Goal: Information Seeking & Learning: Learn about a topic

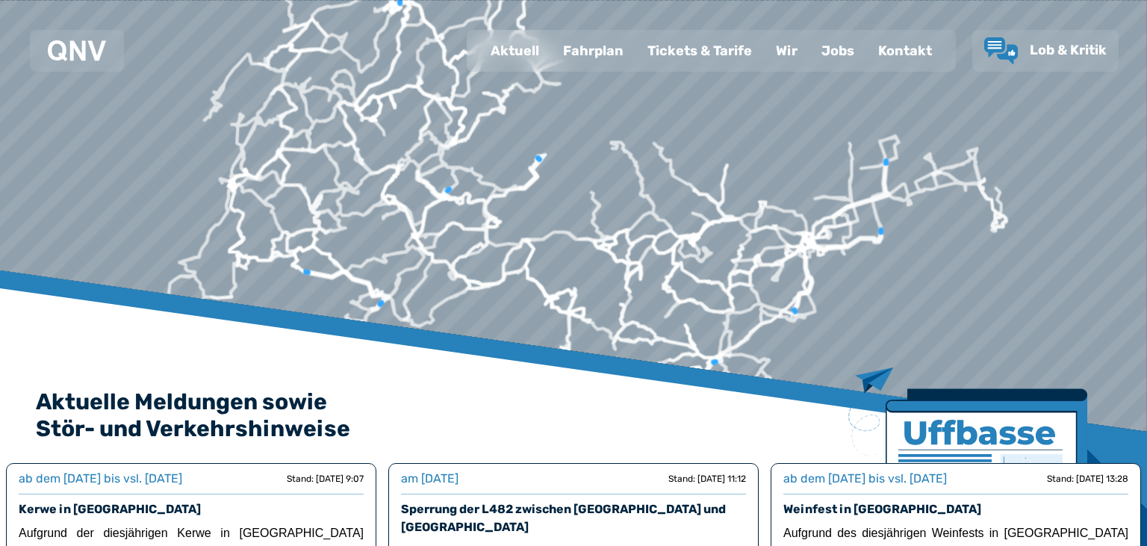
click at [677, 47] on div "Tickets & Tarife" at bounding box center [700, 50] width 128 height 39
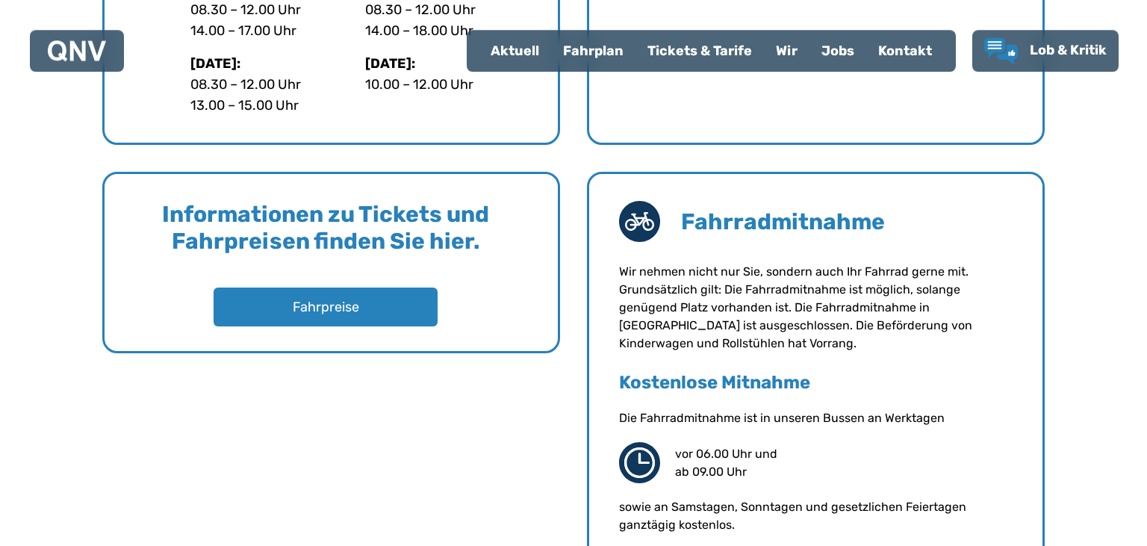
scroll to position [1183, 0]
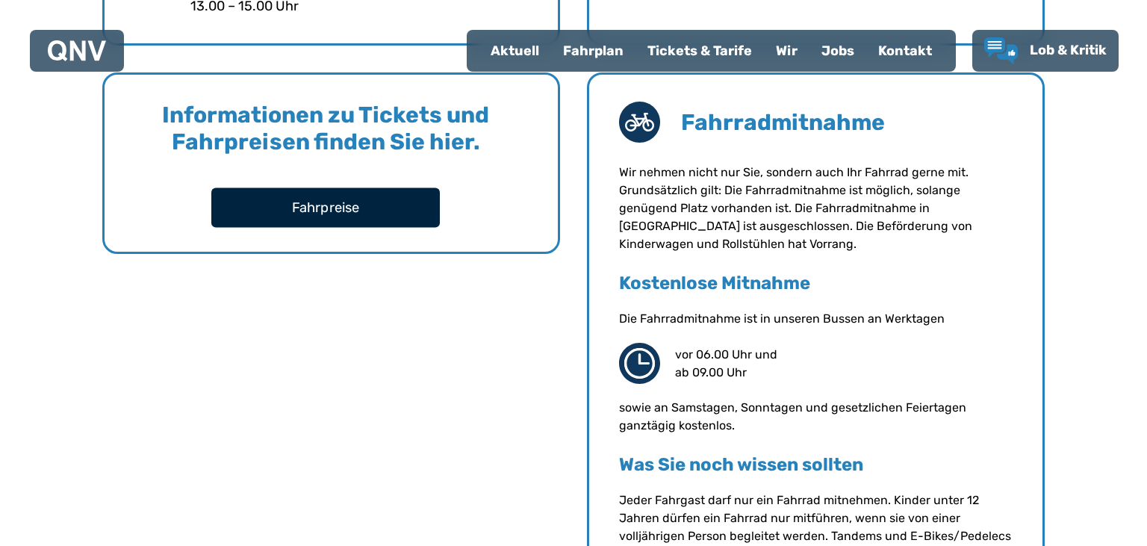
click at [338, 208] on button "Fahrpreise" at bounding box center [325, 207] width 229 height 40
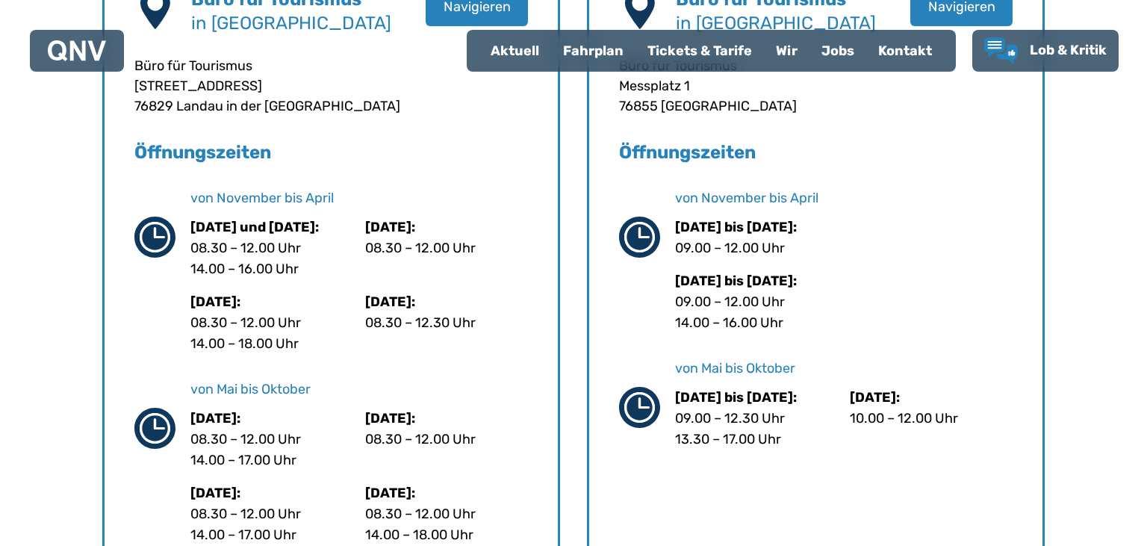
scroll to position [630, 0]
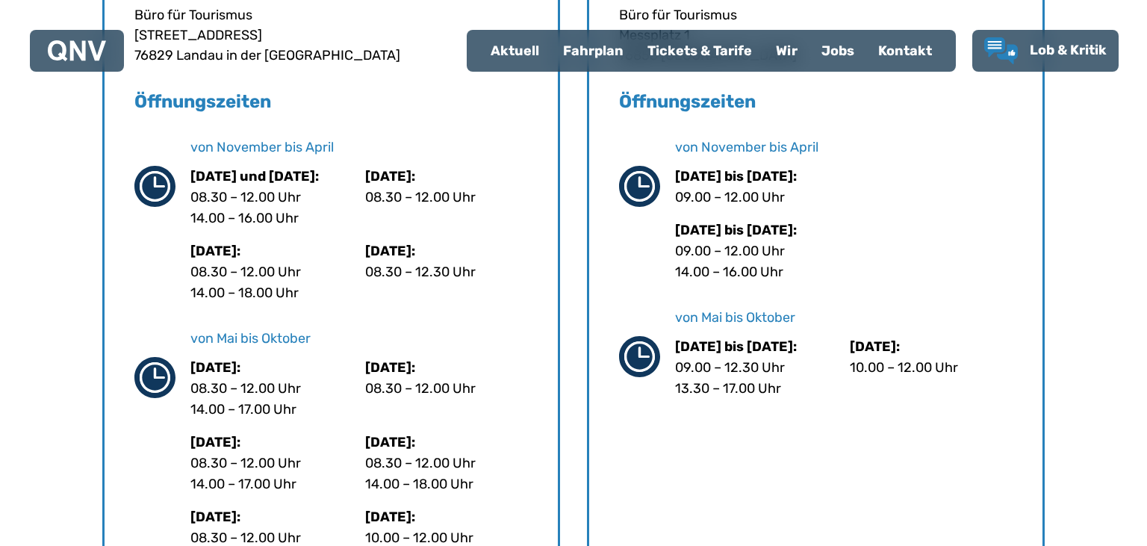
click at [599, 58] on div "Fahrplan" at bounding box center [593, 50] width 84 height 39
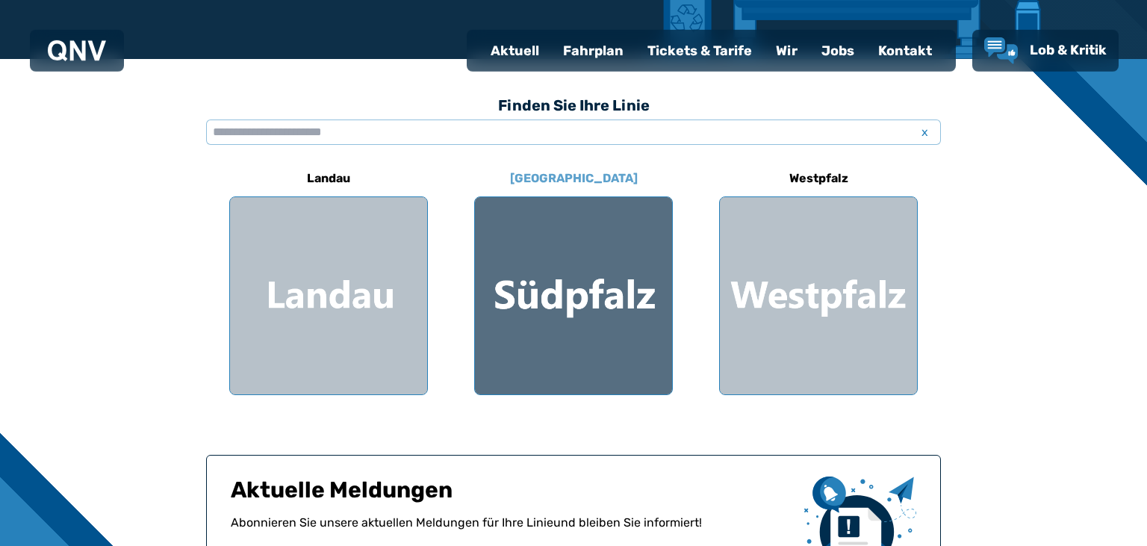
scroll to position [394, 0]
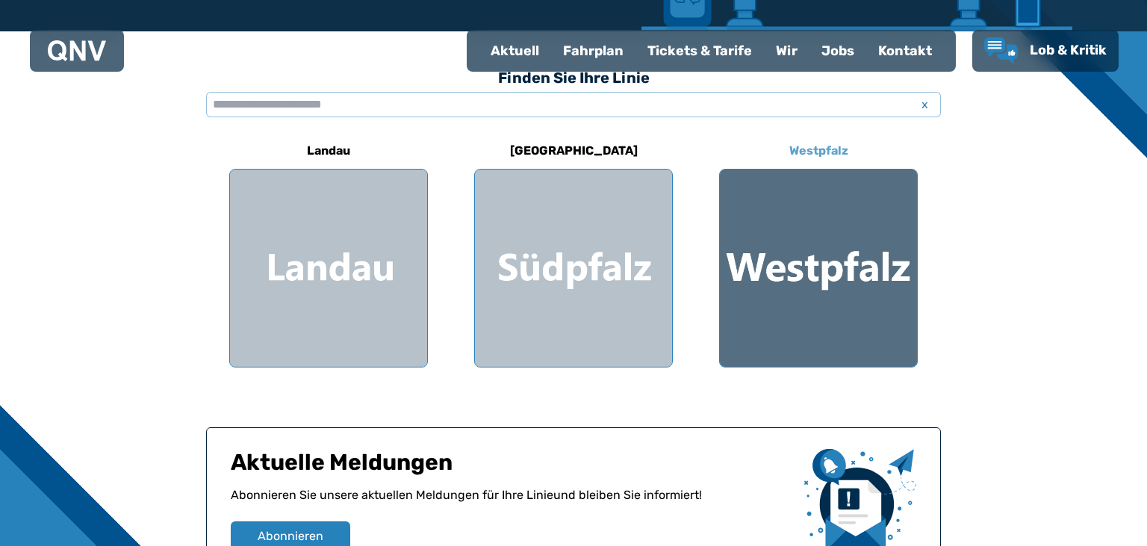
click at [878, 291] on div at bounding box center [818, 268] width 197 height 197
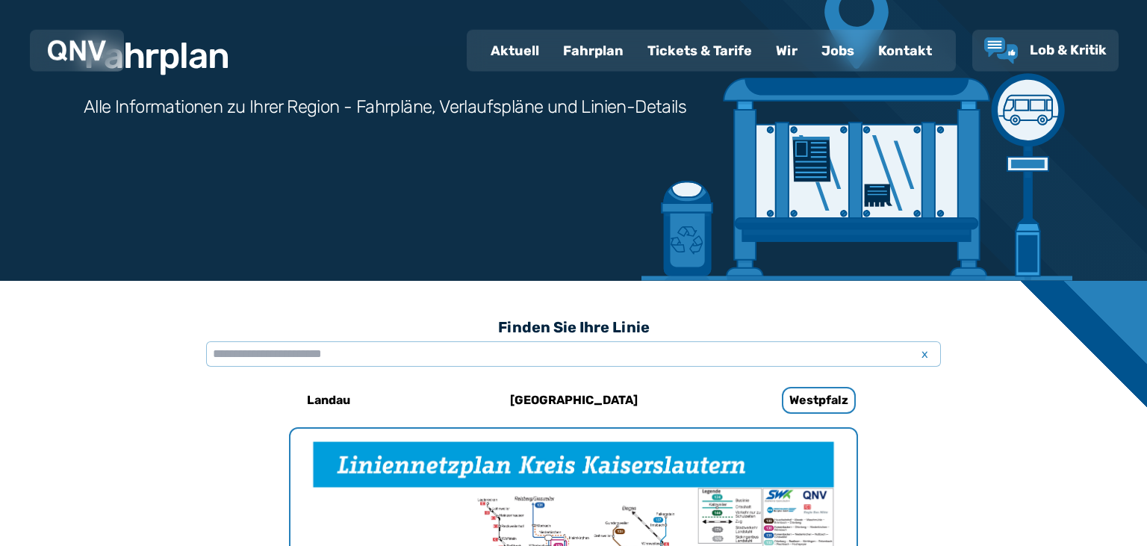
scroll to position [382, 0]
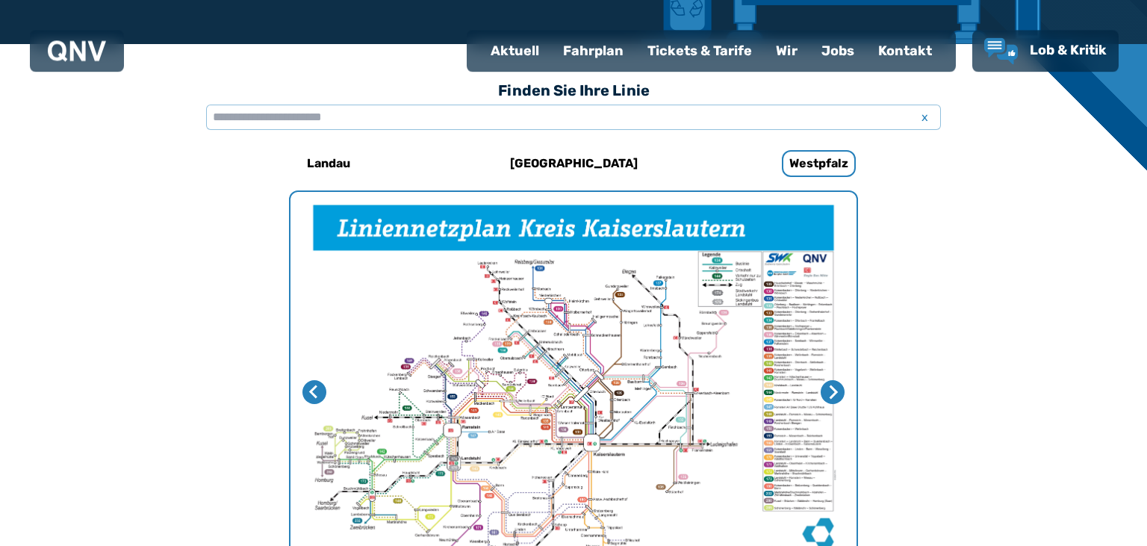
click at [492, 287] on img "1 von 4" at bounding box center [574, 392] width 566 height 400
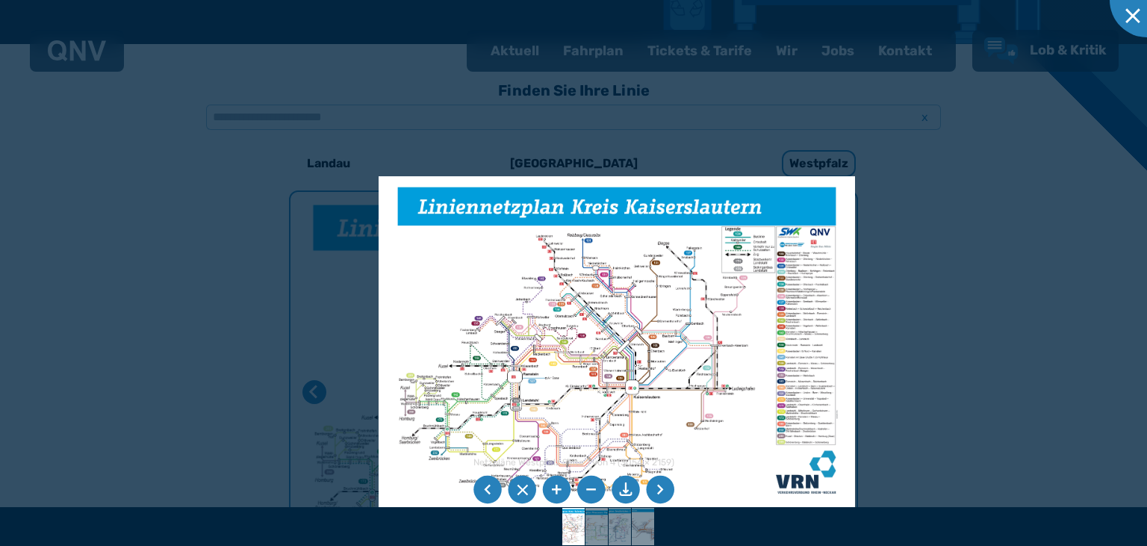
click at [608, 390] on img at bounding box center [617, 344] width 477 height 337
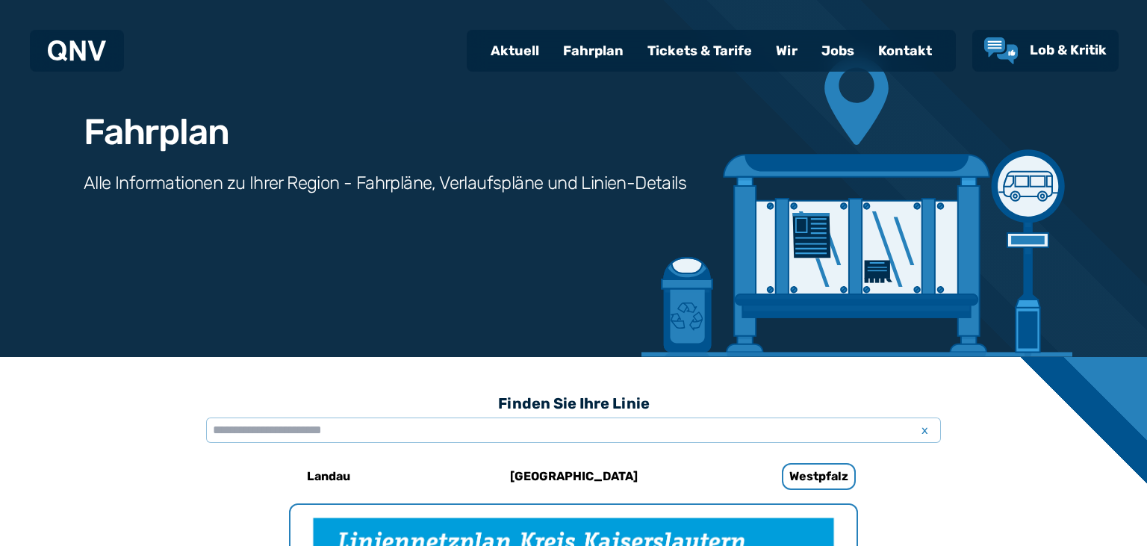
scroll to position [66, 0]
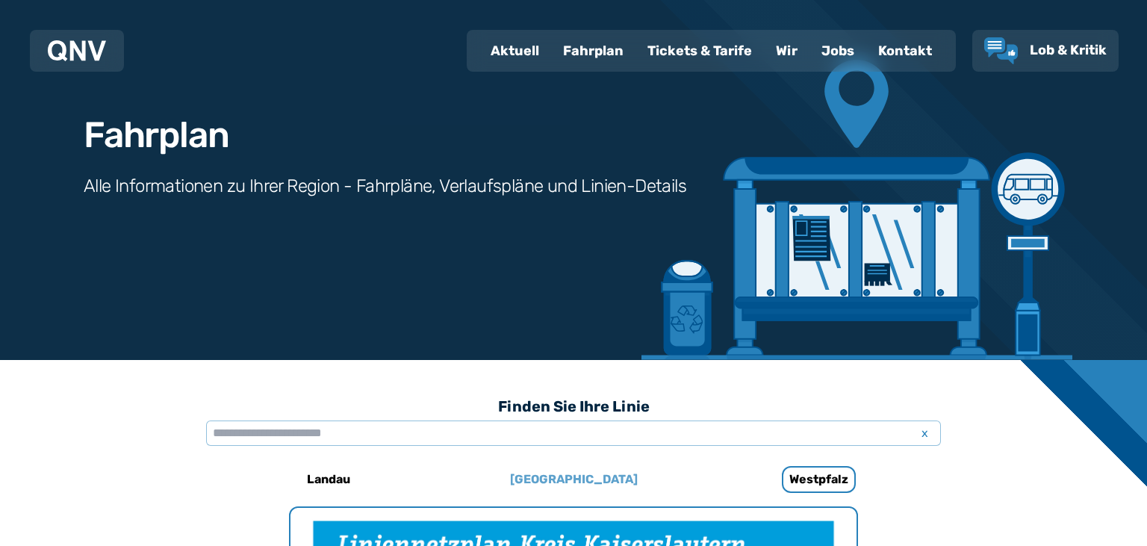
click at [580, 473] on h6 "[GEOGRAPHIC_DATA]" at bounding box center [574, 480] width 140 height 24
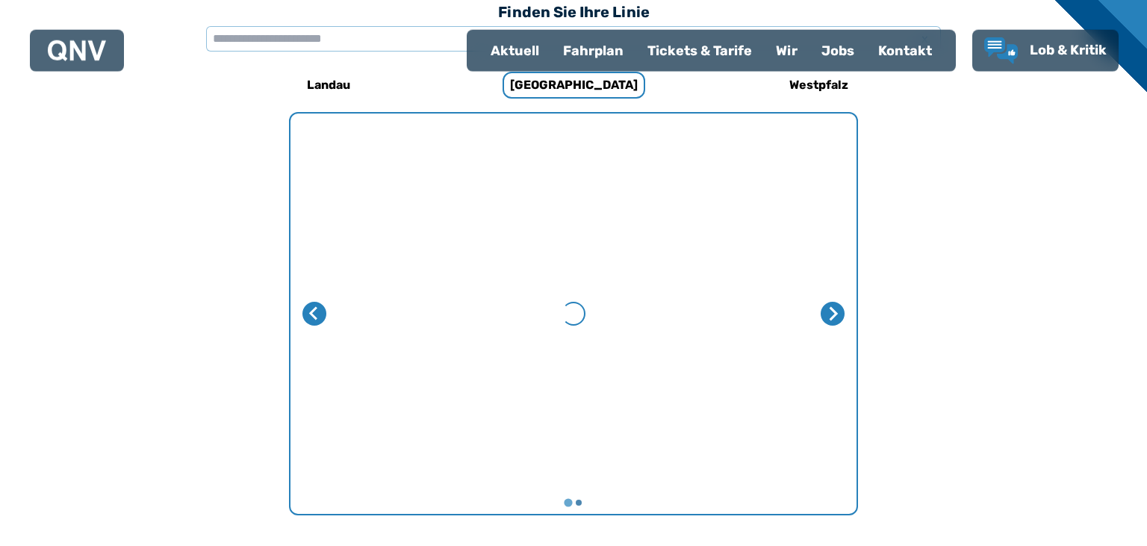
scroll to position [460, 0]
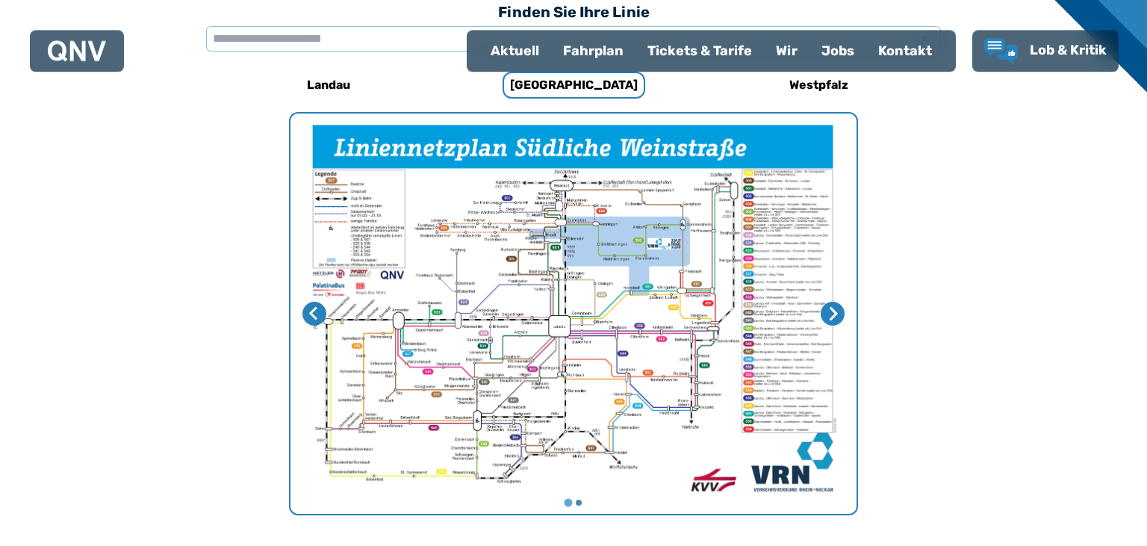
drag, startPoint x: 550, startPoint y: 350, endPoint x: 562, endPoint y: 352, distance: 12.9
click at [562, 352] on img "1 von 2" at bounding box center [574, 314] width 566 height 400
drag, startPoint x: 572, startPoint y: 391, endPoint x: 602, endPoint y: 426, distance: 46.7
click at [602, 426] on img "1 von 2" at bounding box center [574, 314] width 566 height 400
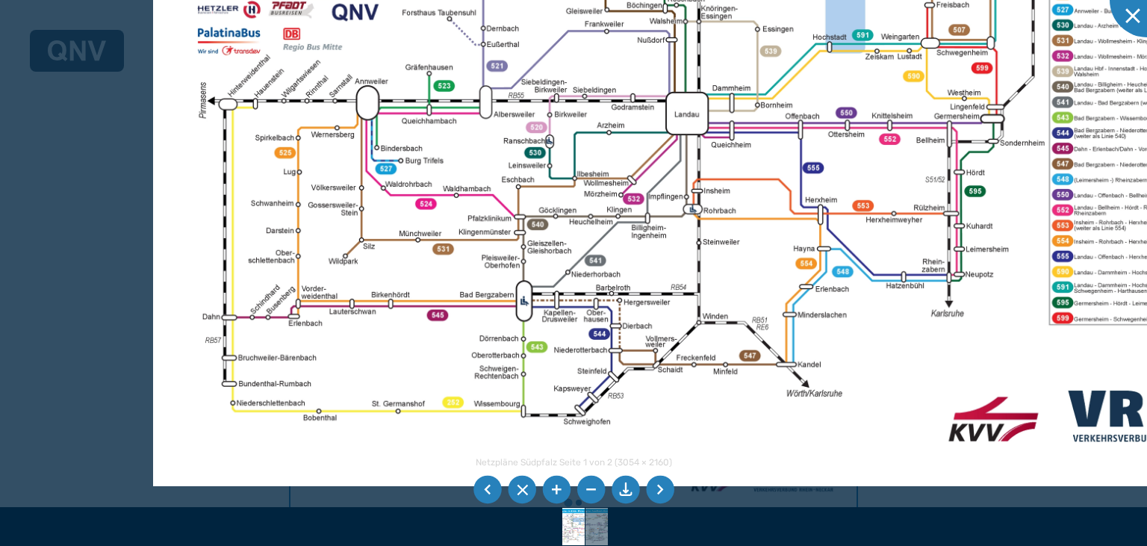
click at [448, 137] on img at bounding box center [715, 89] width 1124 height 795
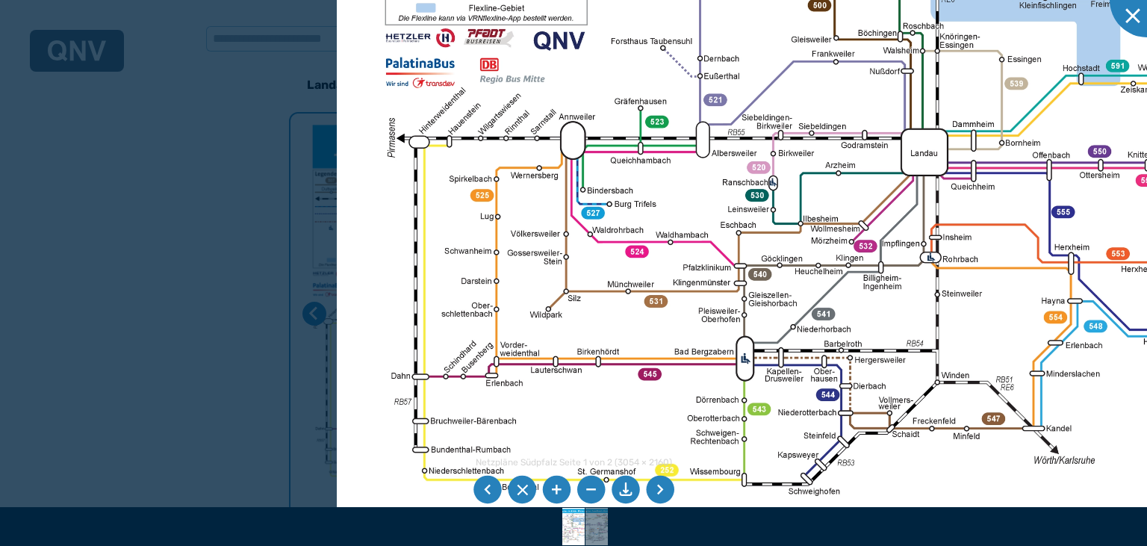
click at [484, 134] on img at bounding box center [955, 125] width 1237 height 875
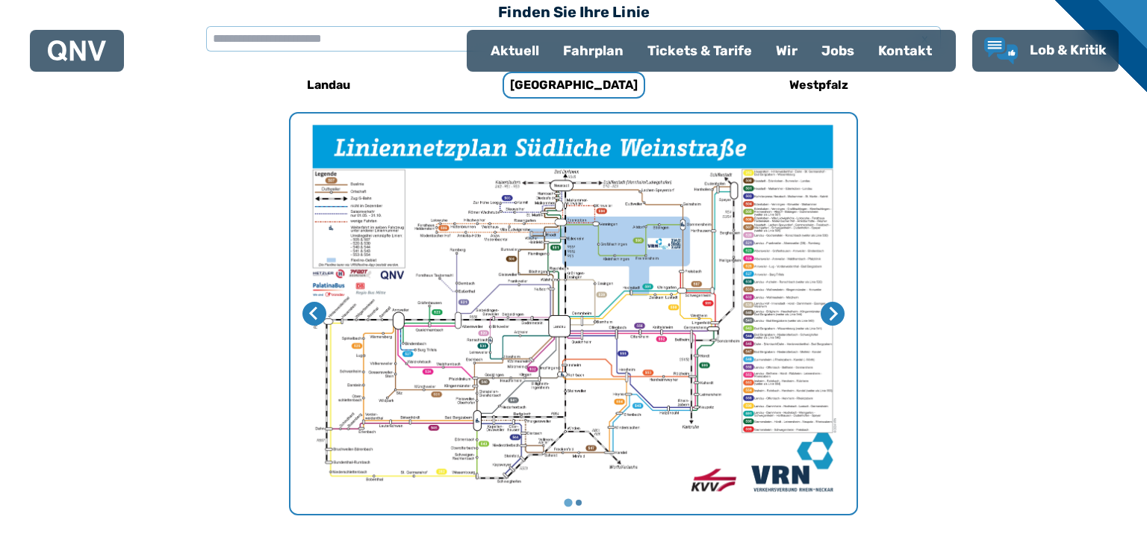
click at [599, 52] on div "Fahrplan" at bounding box center [593, 50] width 84 height 39
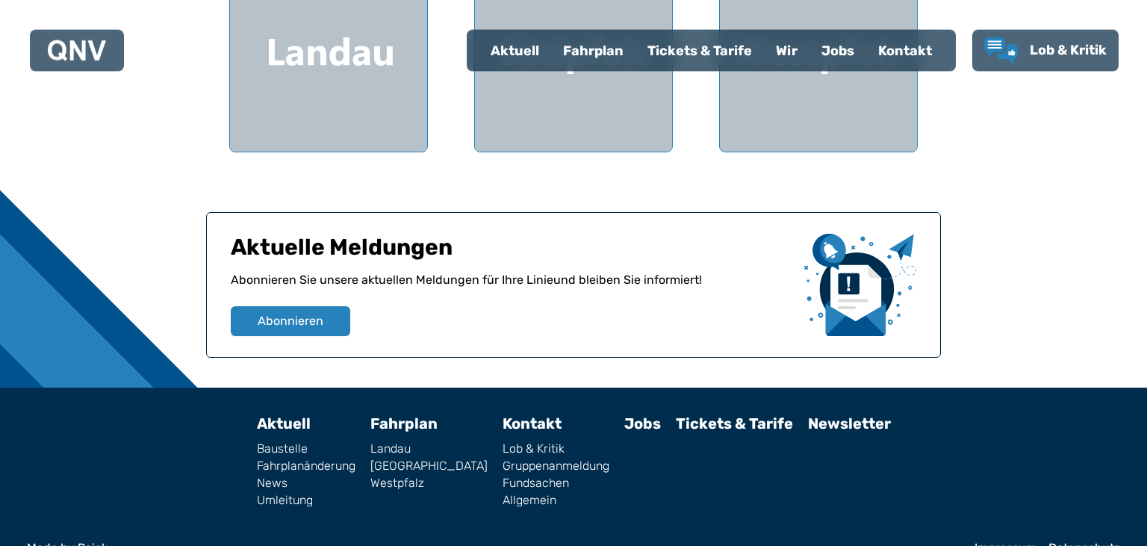
scroll to position [323, 0]
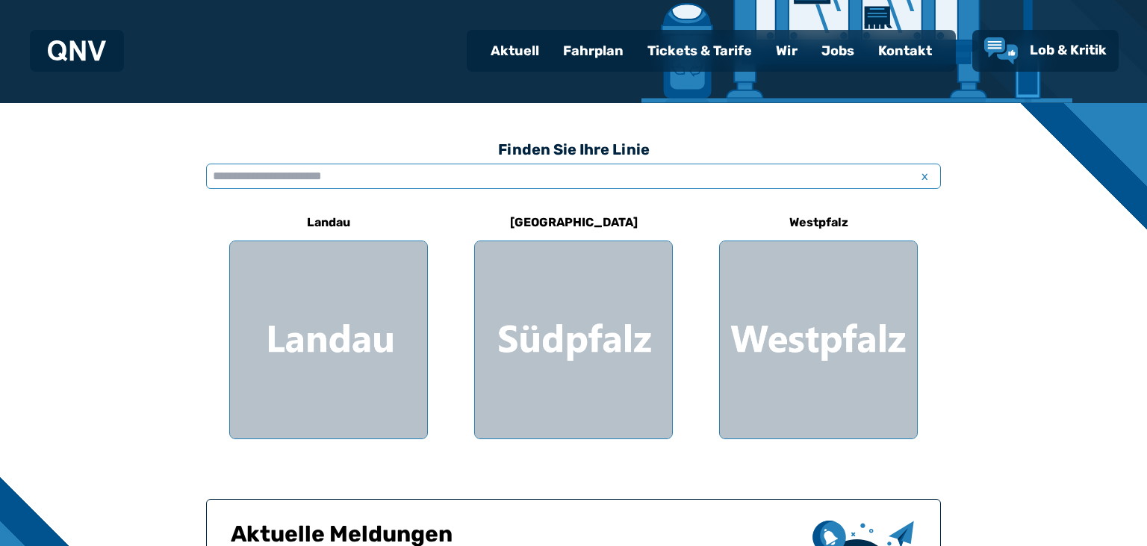
click at [503, 168] on input "text" at bounding box center [573, 176] width 735 height 25
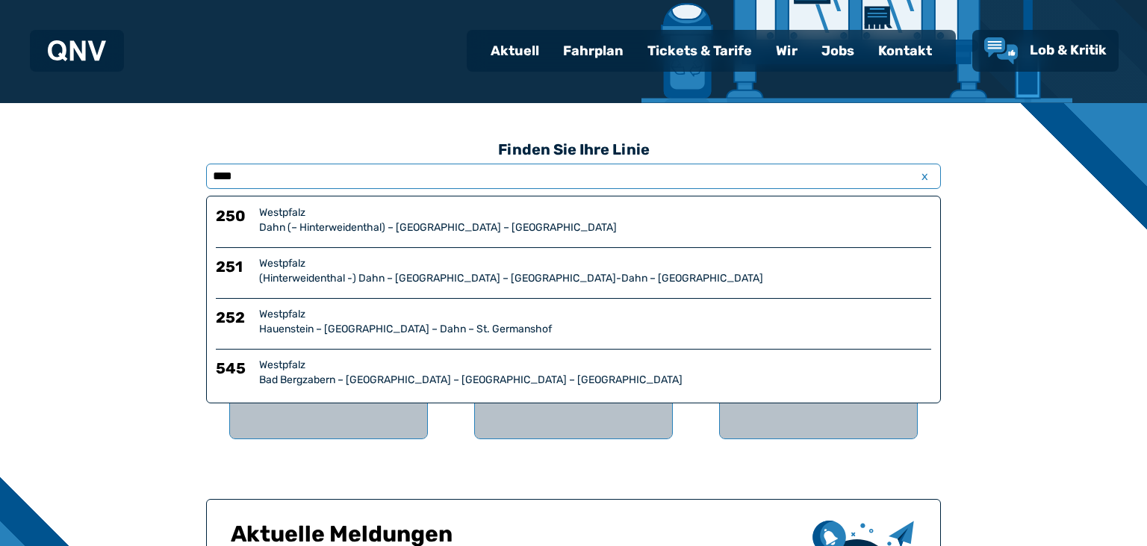
type input "****"
click at [309, 222] on div "Dahn (– Hinterweidenthal) – [GEOGRAPHIC_DATA] – [GEOGRAPHIC_DATA]" at bounding box center [595, 227] width 672 height 15
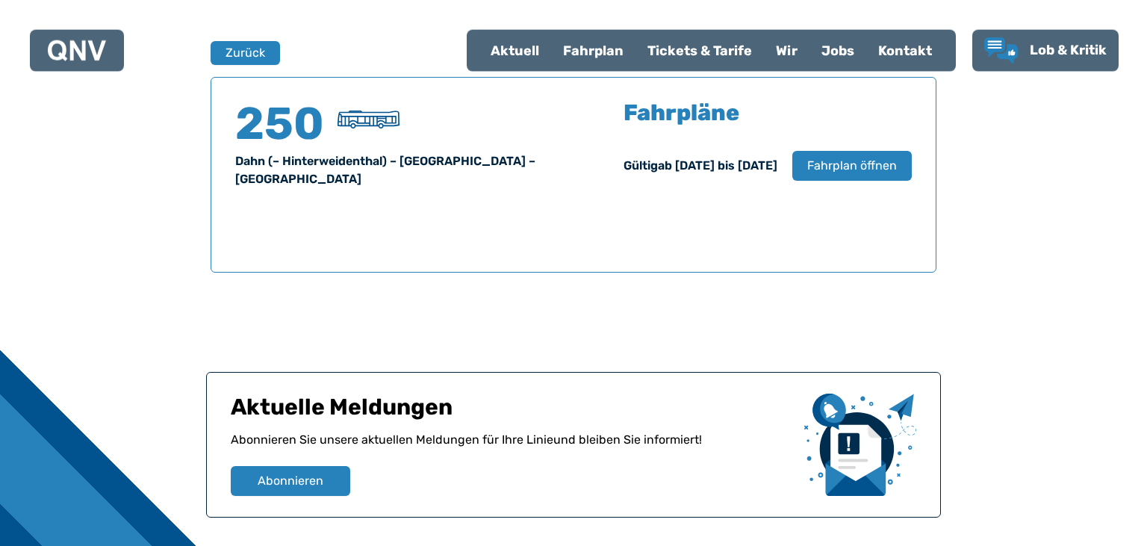
scroll to position [984, 0]
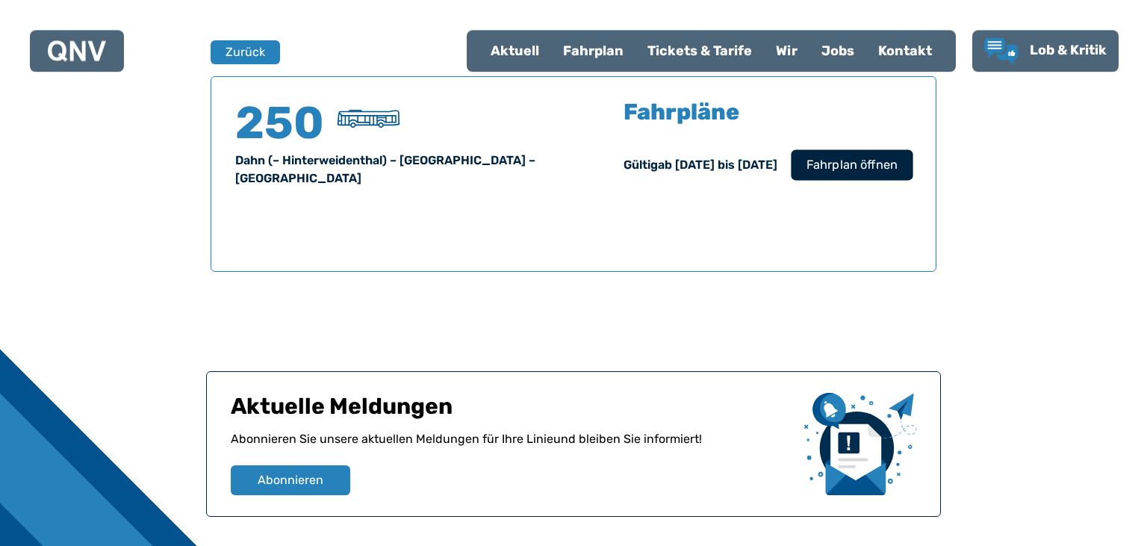
click at [835, 159] on span "Fahrplan öffnen" at bounding box center [852, 165] width 91 height 18
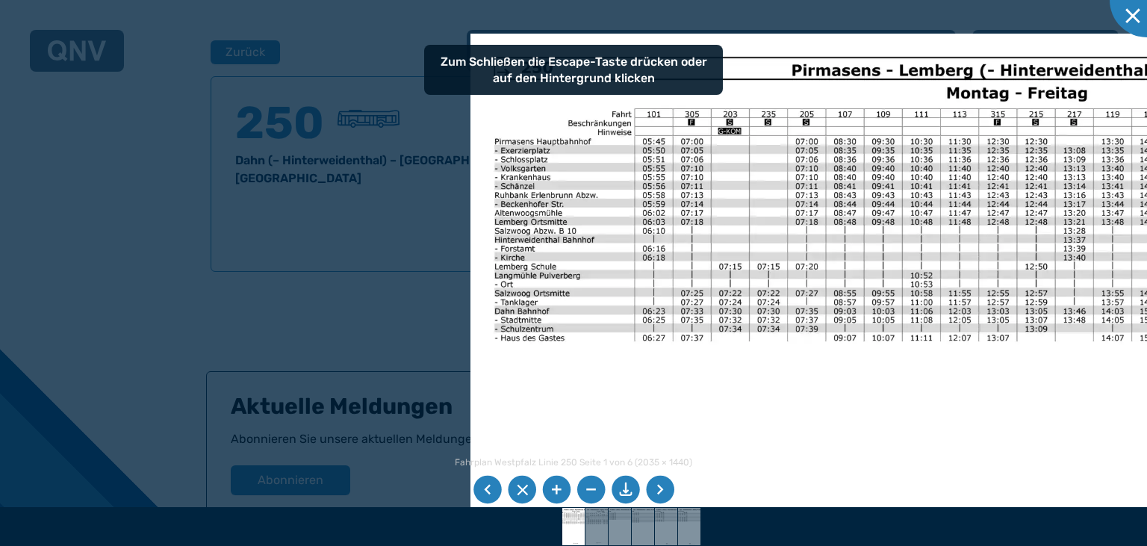
click at [680, 394] on img at bounding box center [975, 391] width 1011 height 715
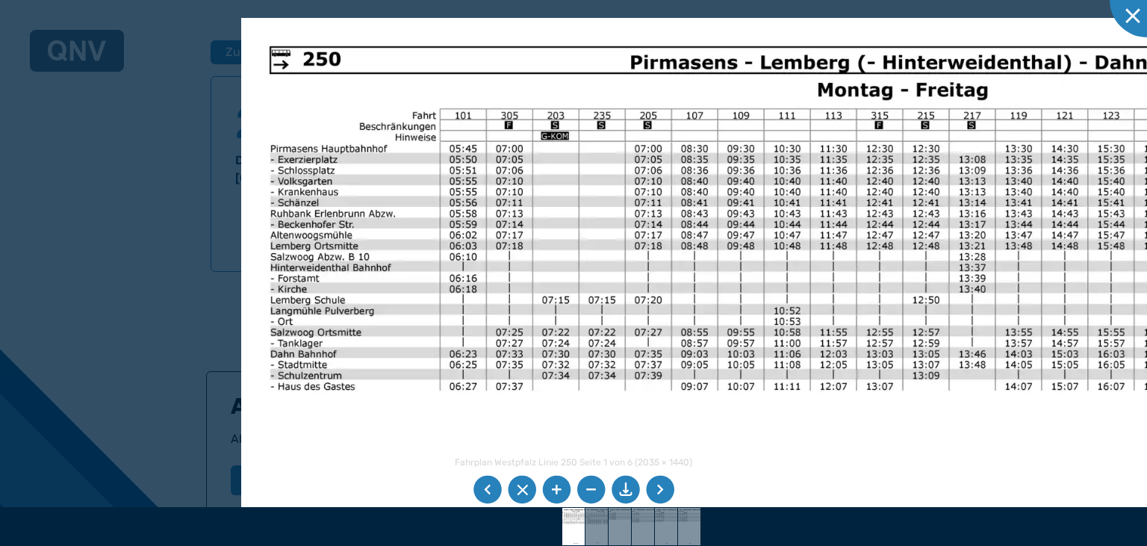
click at [648, 305] on img at bounding box center [853, 451] width 1224 height 866
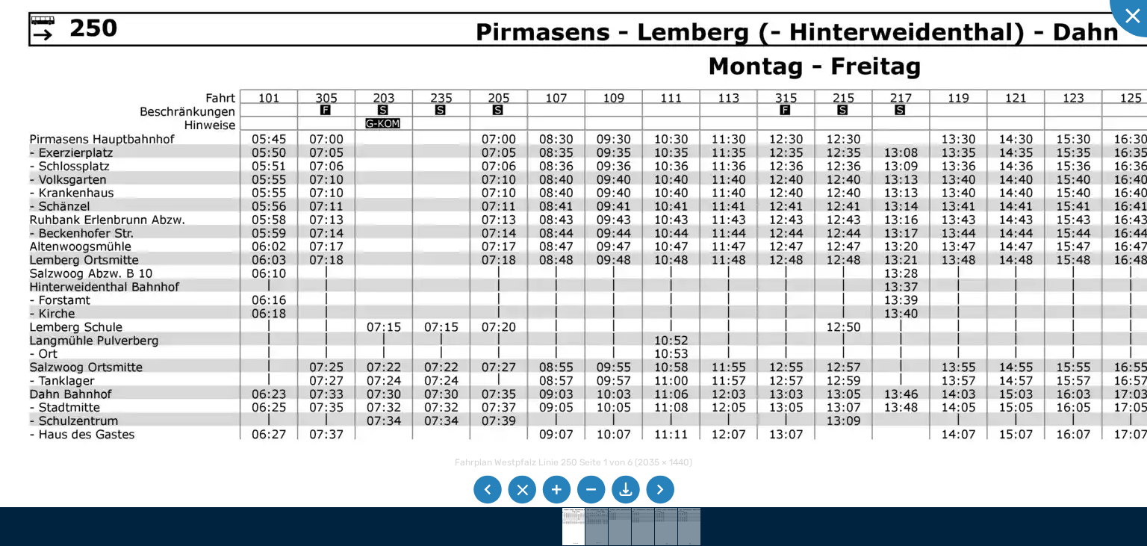
click at [904, 192] on img at bounding box center [753, 514] width 1520 height 1075
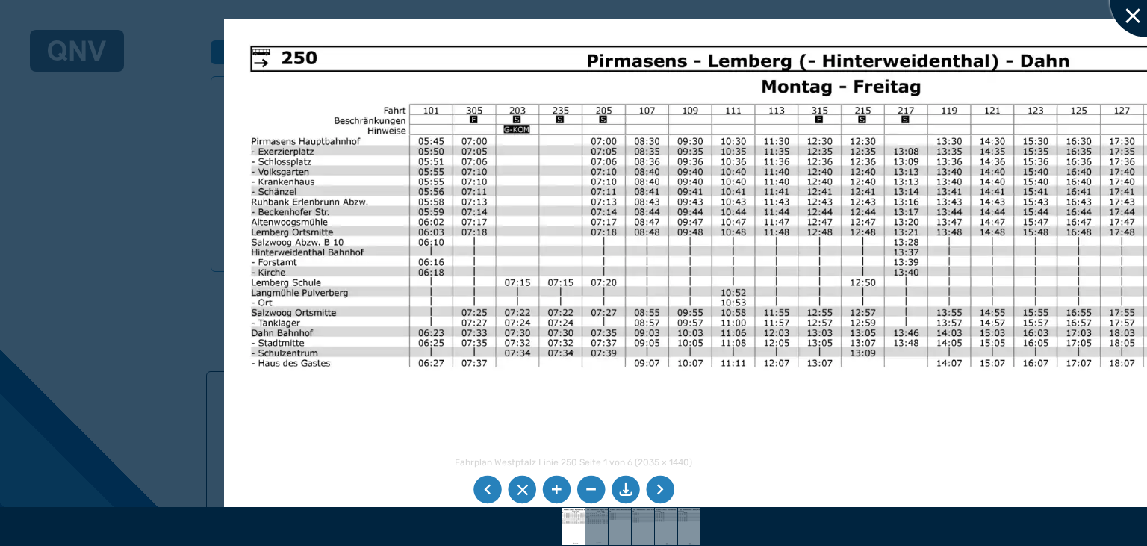
click at [1128, 17] on div at bounding box center [1147, 0] width 75 height 75
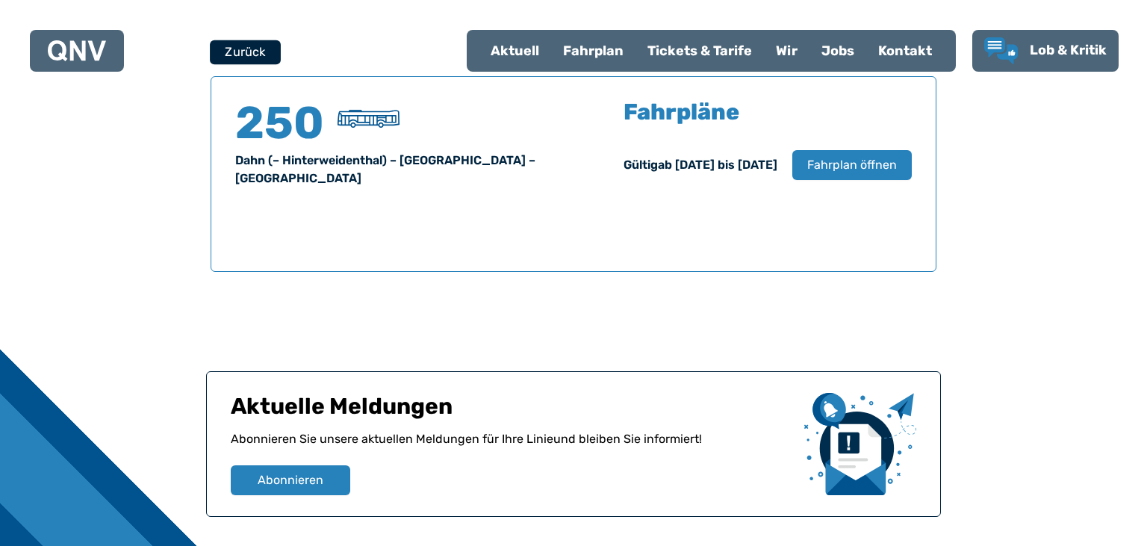
click at [259, 58] on button "Zurück" at bounding box center [245, 52] width 71 height 25
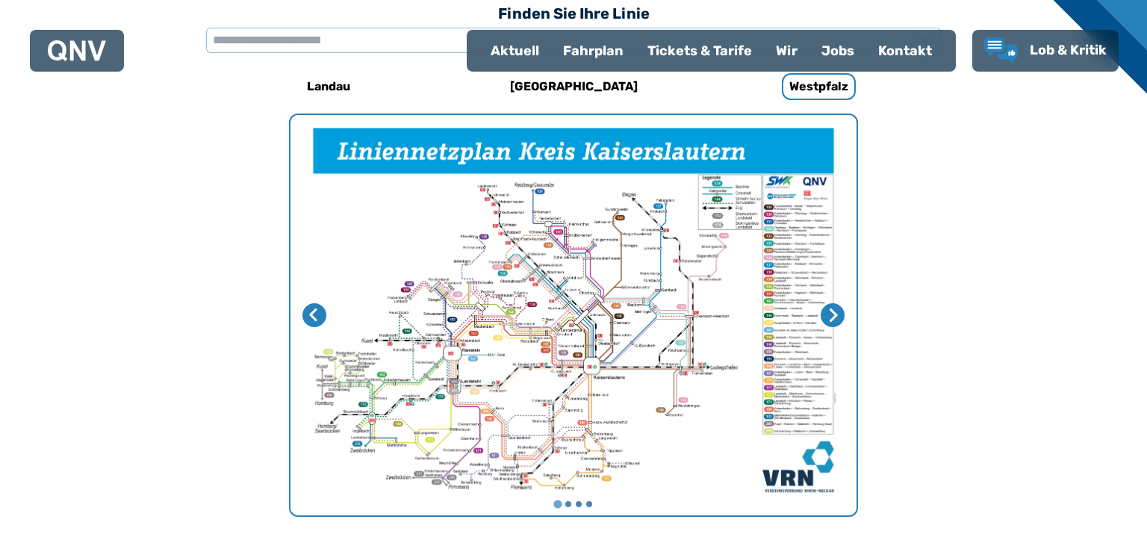
scroll to position [460, 0]
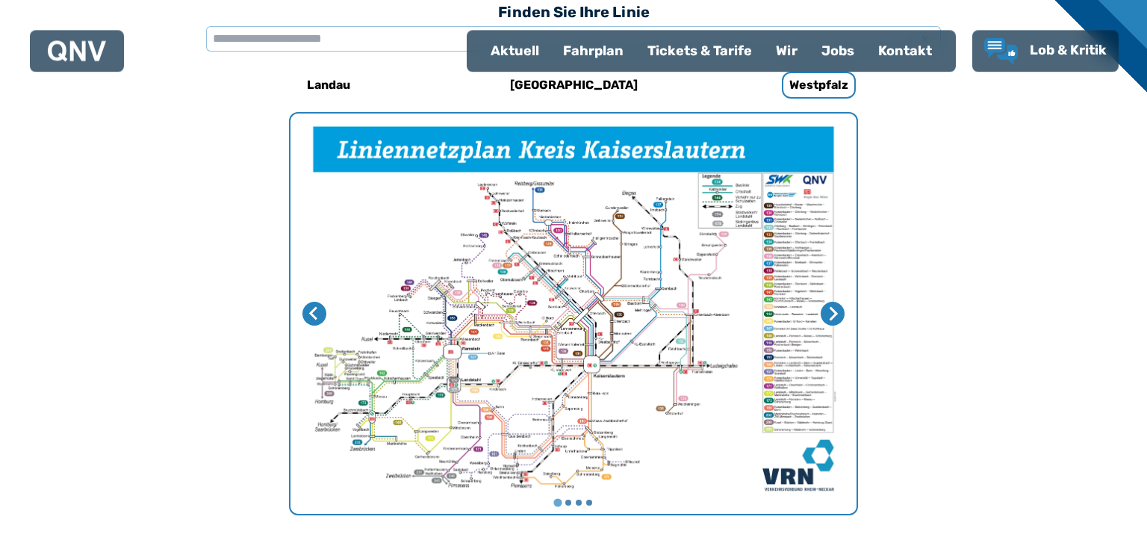
click at [369, 27] on div "Finden Sie Ihre Linie x" at bounding box center [573, 23] width 735 height 54
click at [381, 49] on input "text" at bounding box center [573, 38] width 735 height 25
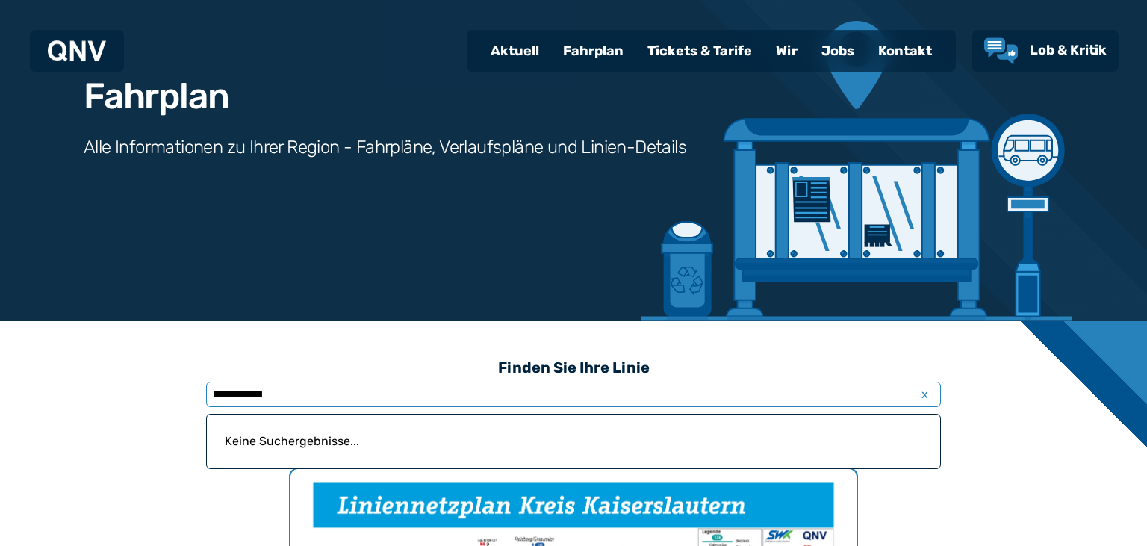
scroll to position [0, 0]
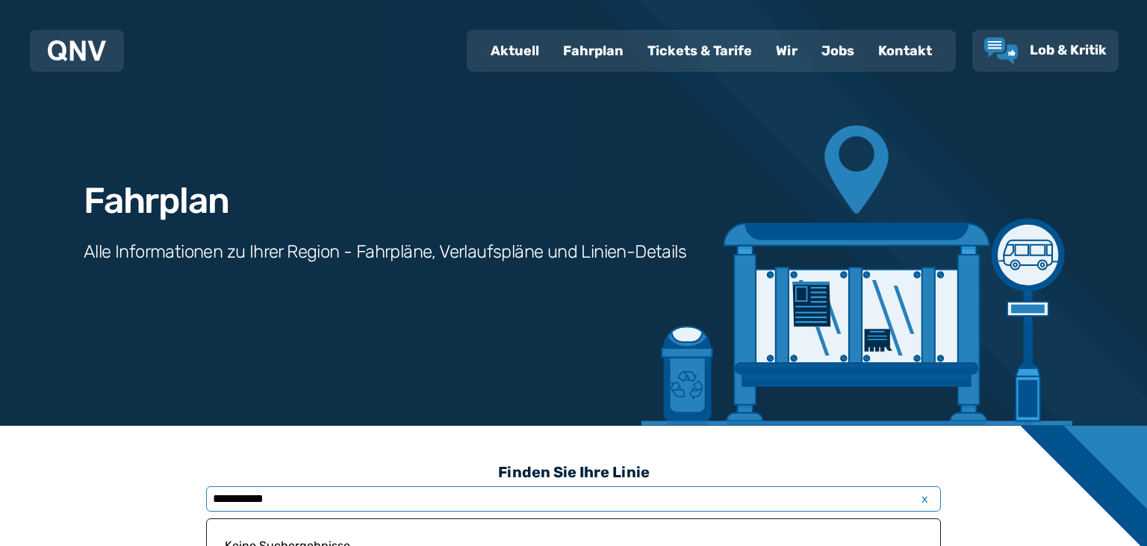
type input "**********"
click at [607, 58] on div "Fahrplan" at bounding box center [593, 50] width 84 height 39
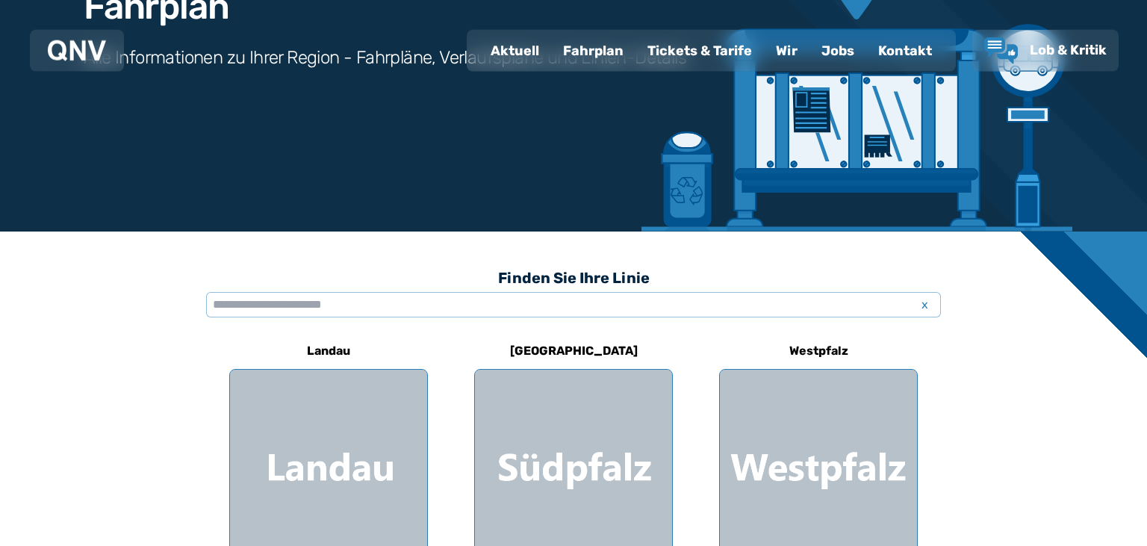
scroll to position [236, 0]
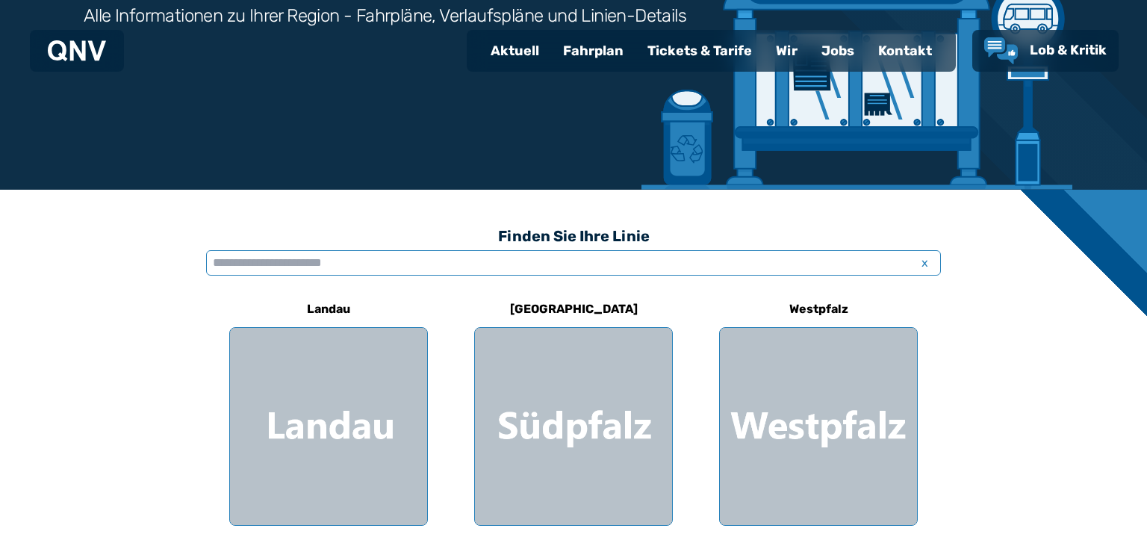
click at [512, 267] on input "text" at bounding box center [573, 262] width 735 height 25
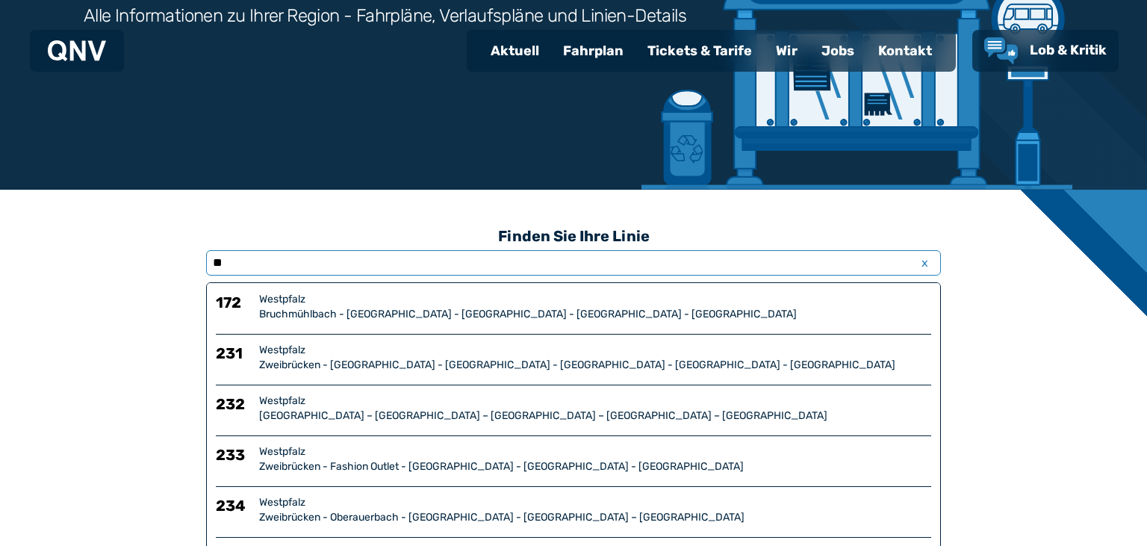
type input "*"
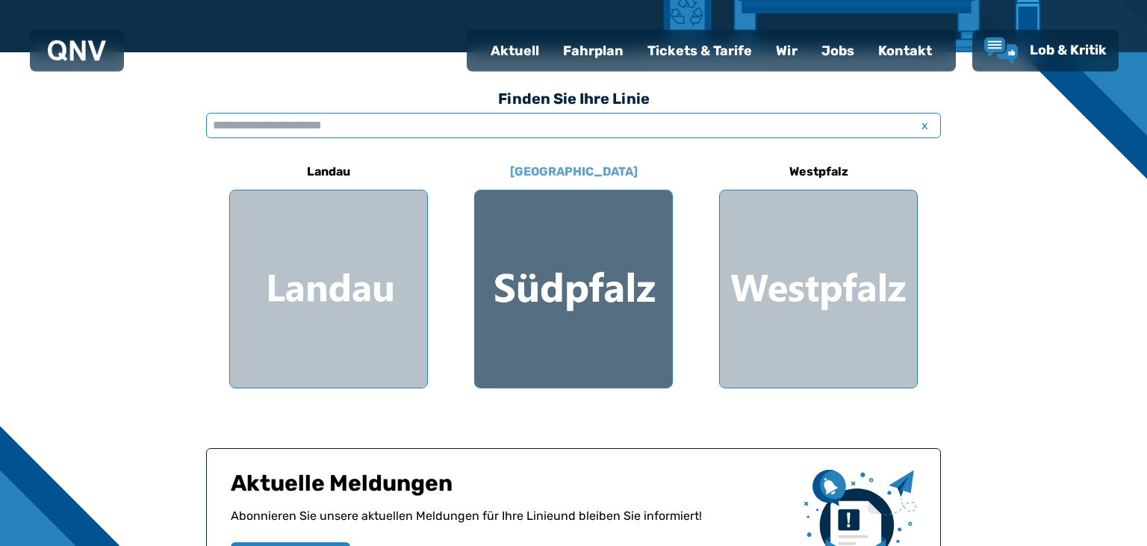
scroll to position [394, 0]
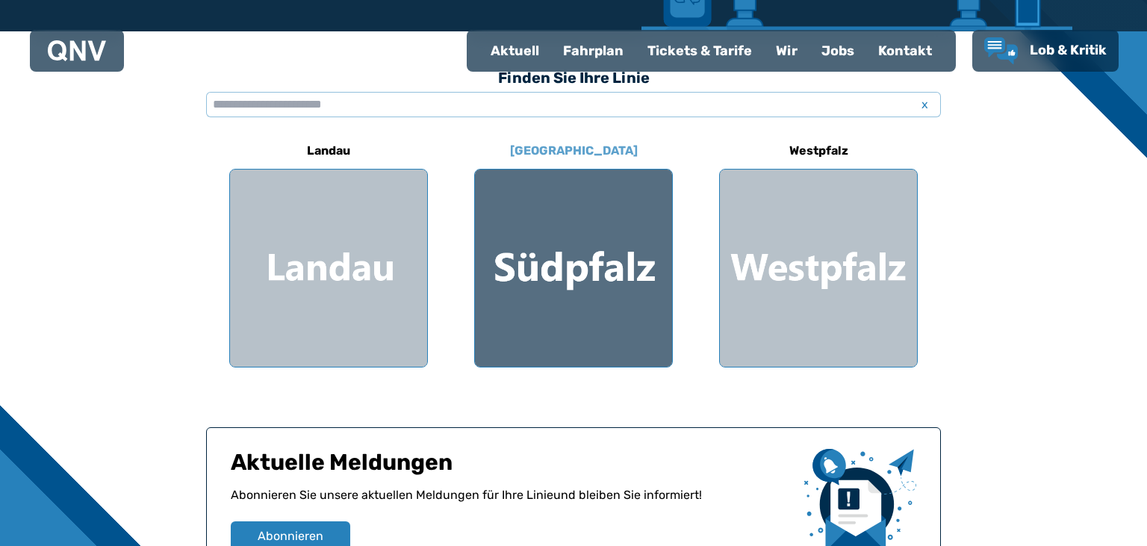
click at [513, 304] on div at bounding box center [573, 268] width 197 height 197
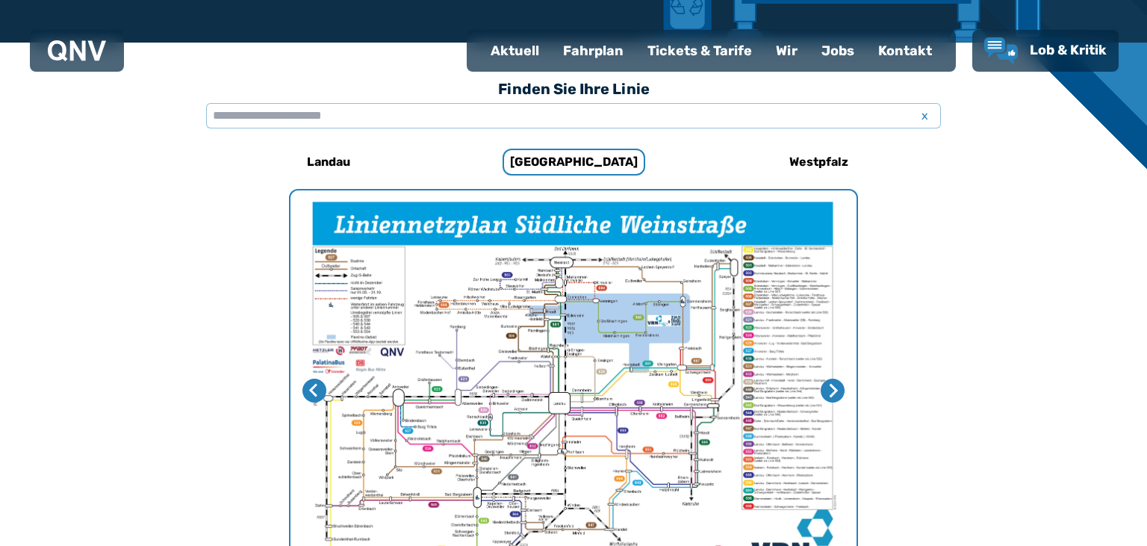
scroll to position [144, 0]
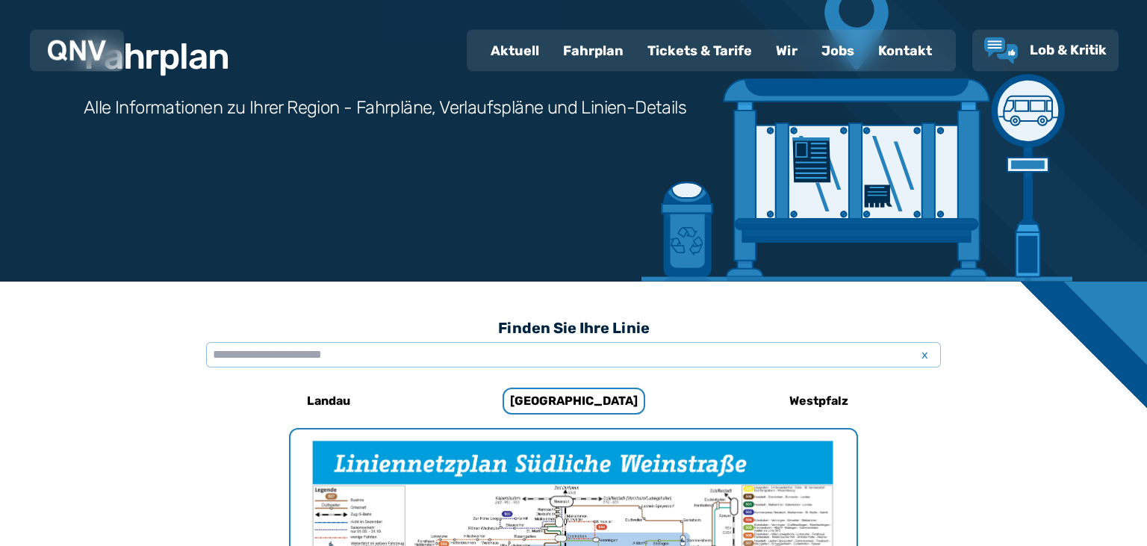
click at [512, 339] on h3 "Finden Sie Ihre Linie" at bounding box center [573, 327] width 735 height 33
click at [518, 352] on input "text" at bounding box center [573, 354] width 735 height 25
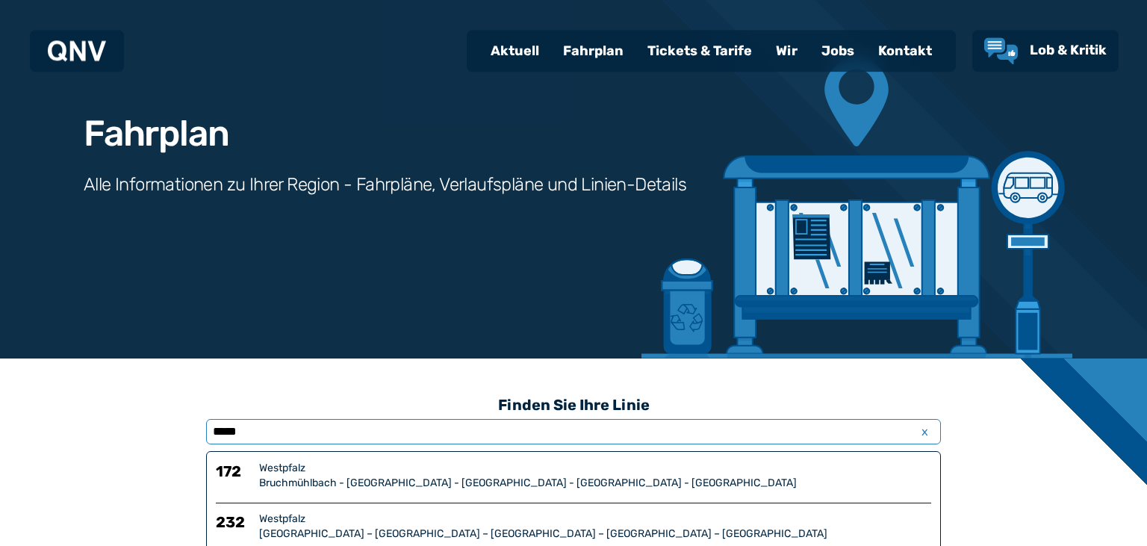
scroll to position [66, 0]
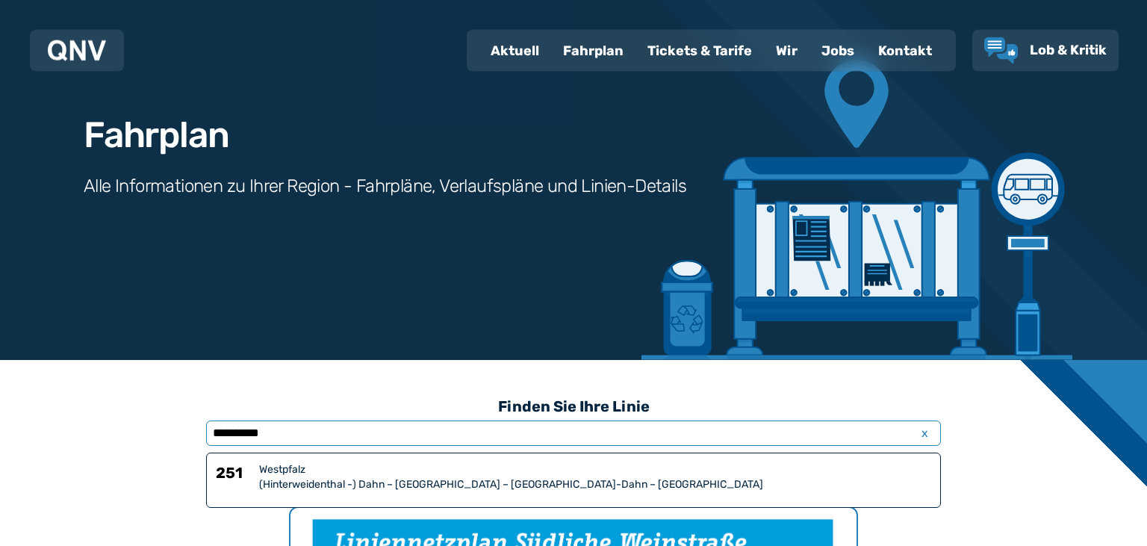
type input "**********"
click at [468, 485] on div "(Hinterweidenthal -) Dahn – [GEOGRAPHIC_DATA] – [GEOGRAPHIC_DATA]-Dahn – [GEOGR…" at bounding box center [595, 484] width 672 height 15
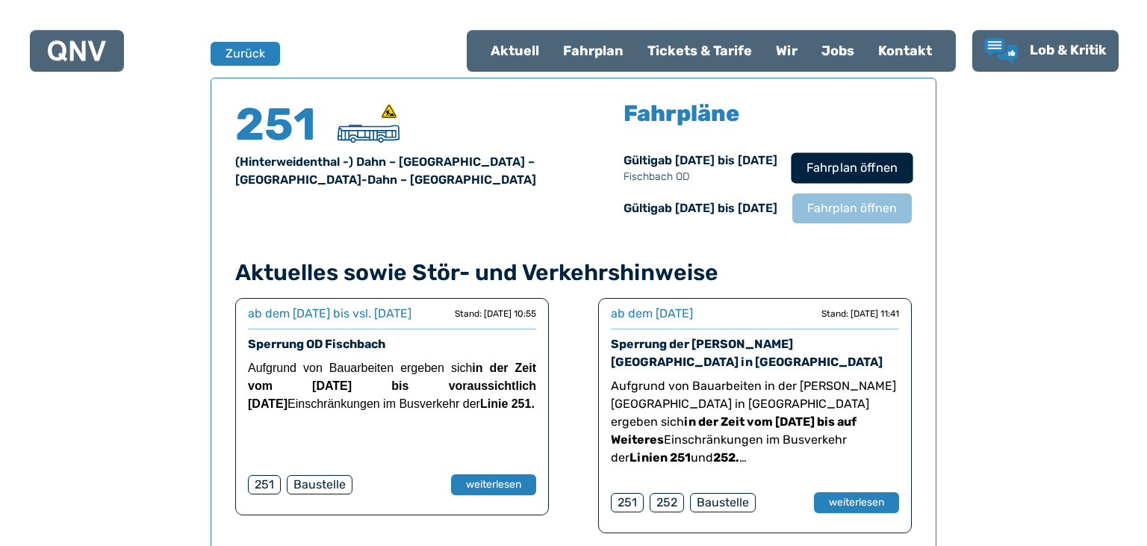
scroll to position [984, 0]
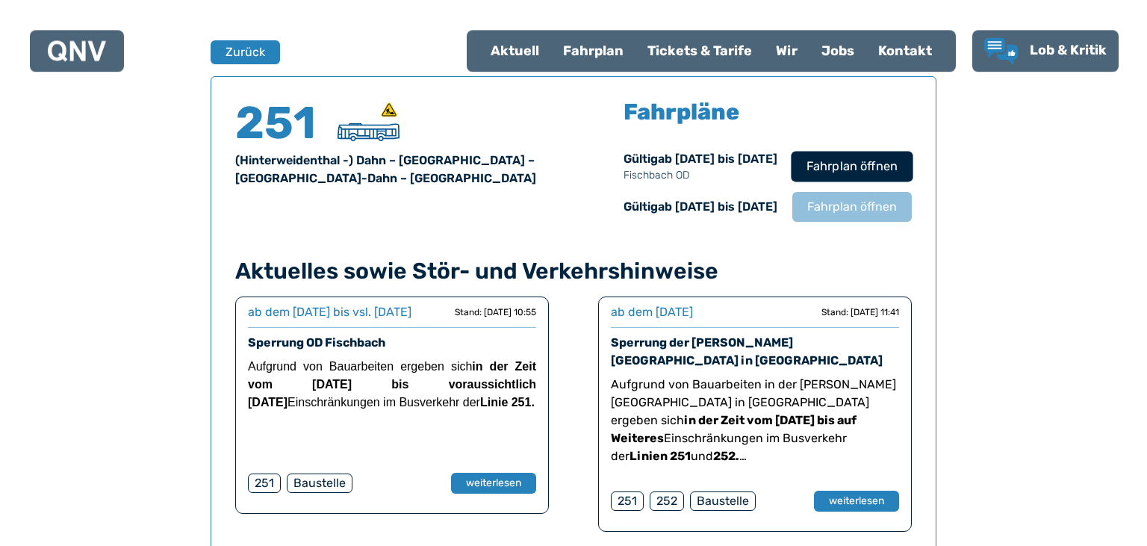
click at [861, 161] on span "Fahrplan öffnen" at bounding box center [852, 167] width 91 height 18
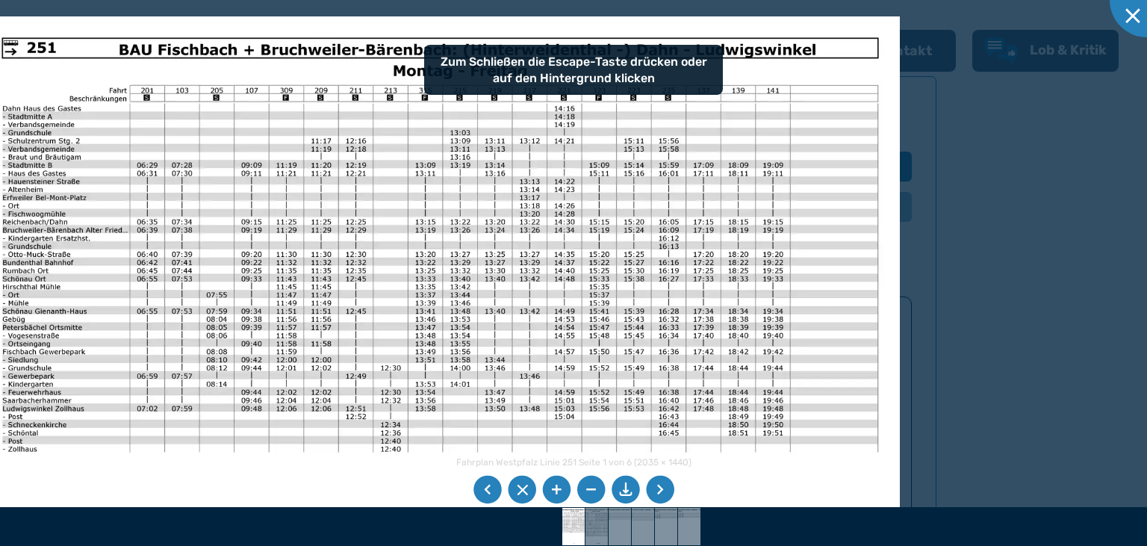
click at [193, 369] on img at bounding box center [440, 341] width 919 height 650
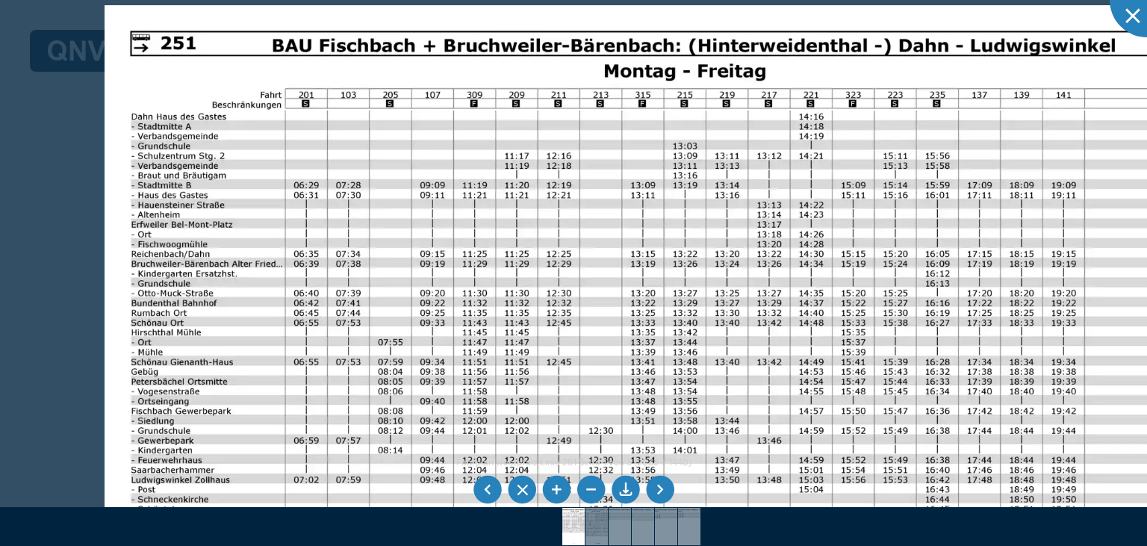
click at [693, 233] on img at bounding box center [661, 398] width 1113 height 787
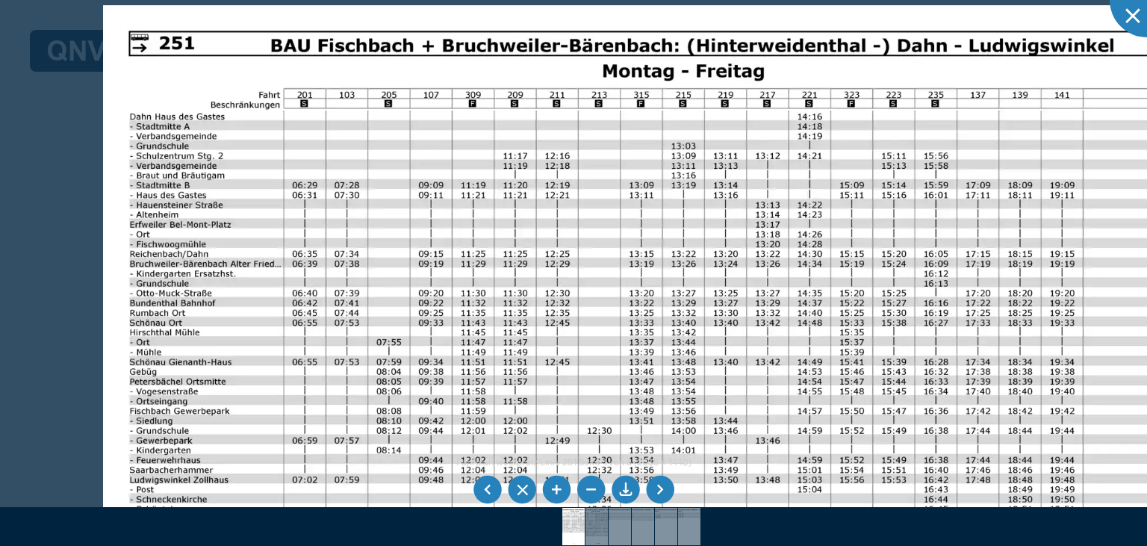
click at [554, 262] on img at bounding box center [659, 398] width 1113 height 787
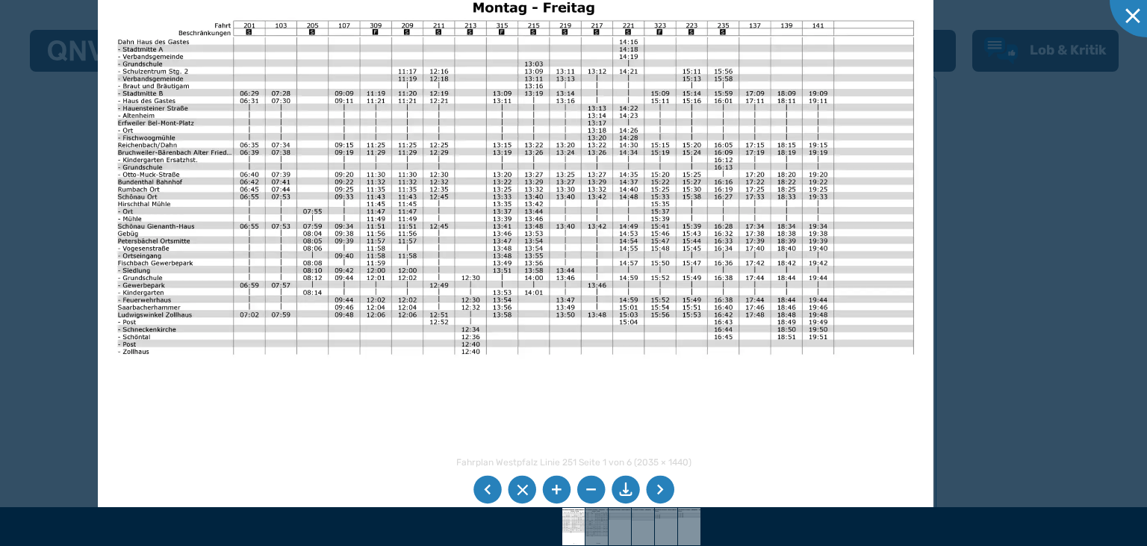
click at [518, 176] on img at bounding box center [516, 253] width 836 height 591
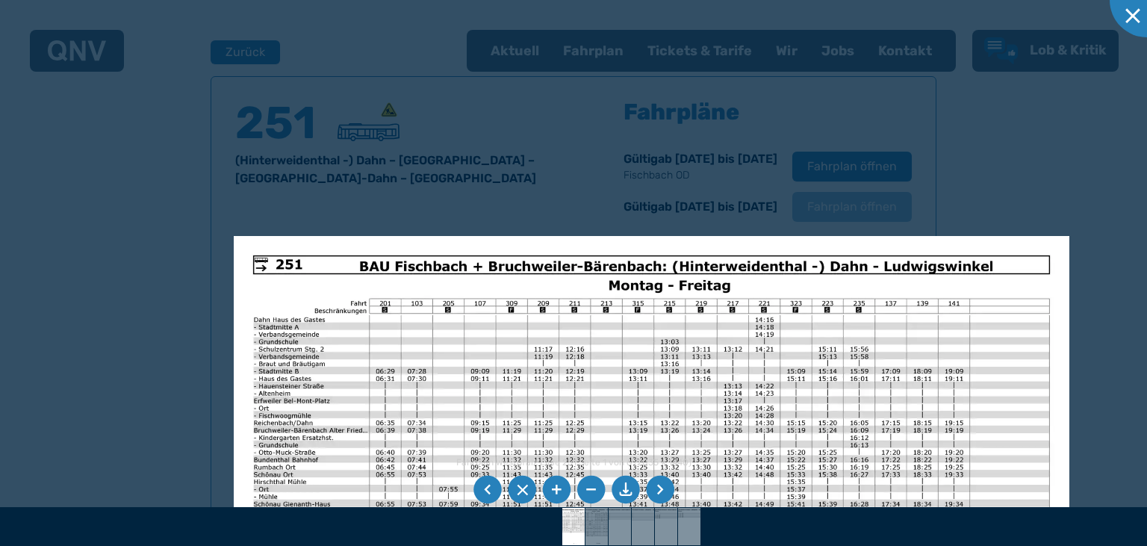
click at [760, 236] on img at bounding box center [652, 531] width 836 height 591
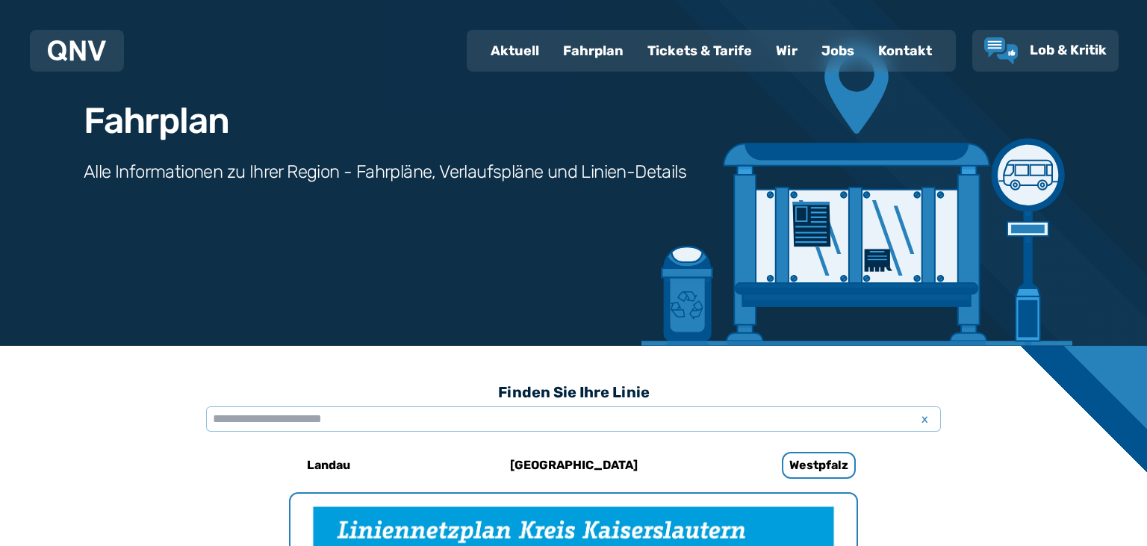
scroll to position [37, 0]
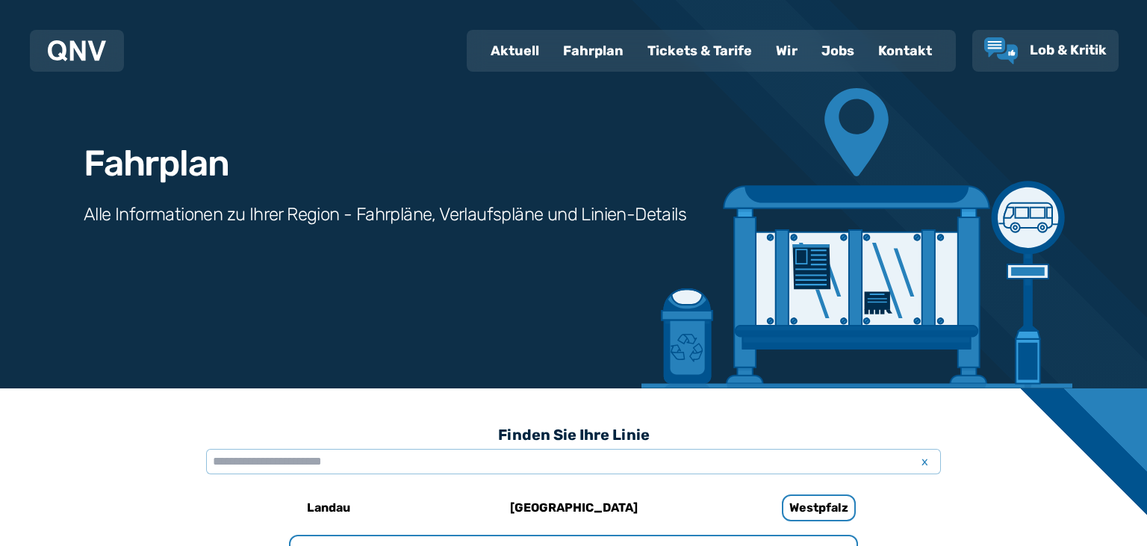
click at [445, 447] on h3 "Finden Sie Ihre Linie" at bounding box center [573, 434] width 735 height 33
click at [462, 464] on input "text" at bounding box center [573, 461] width 735 height 25
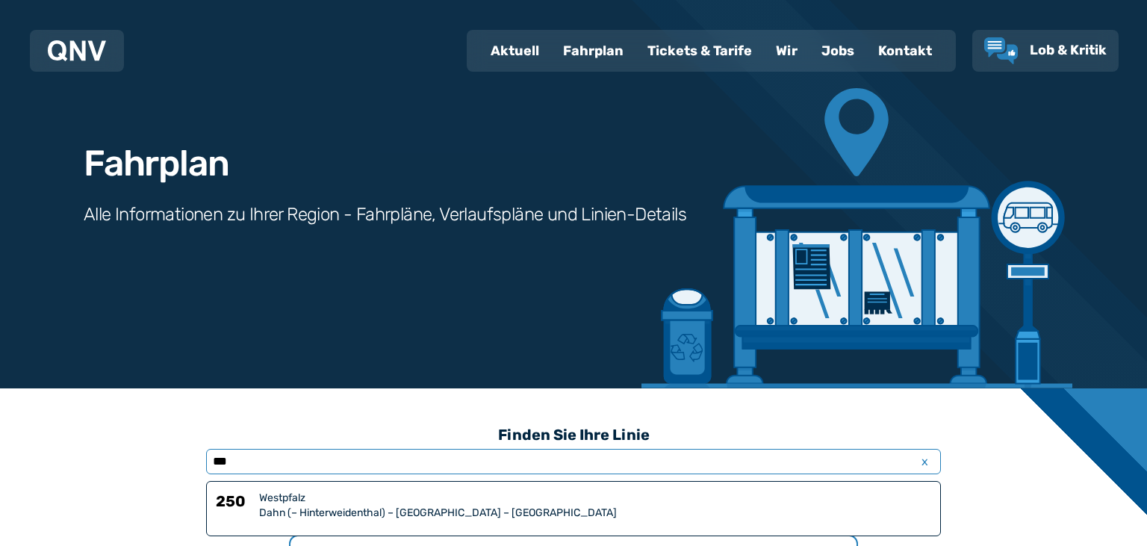
type input "***"
click at [472, 512] on div "Dahn (– Hinterweidenthal) – [GEOGRAPHIC_DATA] – [GEOGRAPHIC_DATA]" at bounding box center [595, 513] width 672 height 15
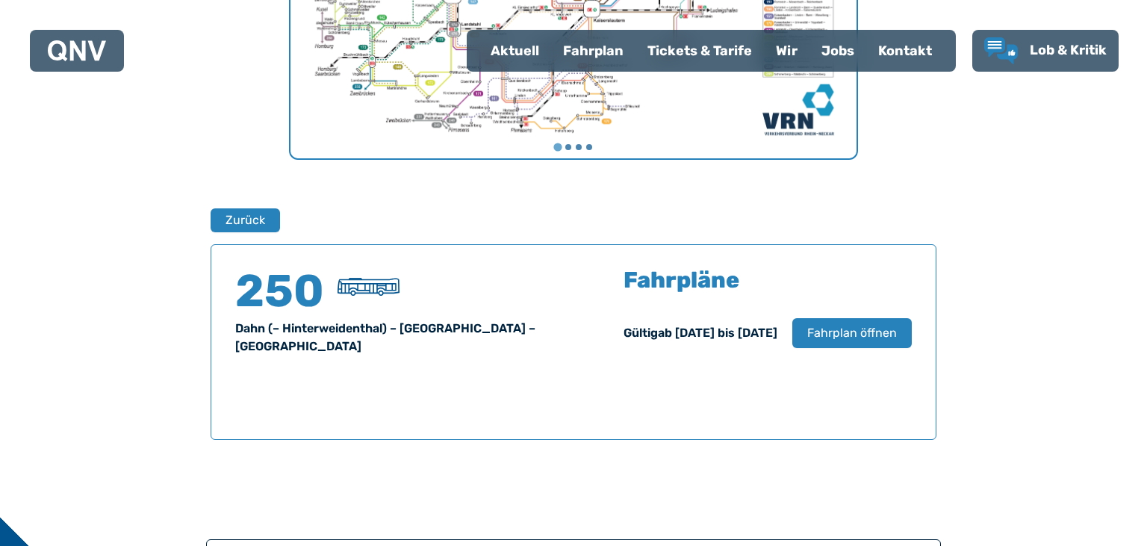
scroll to position [826, 0]
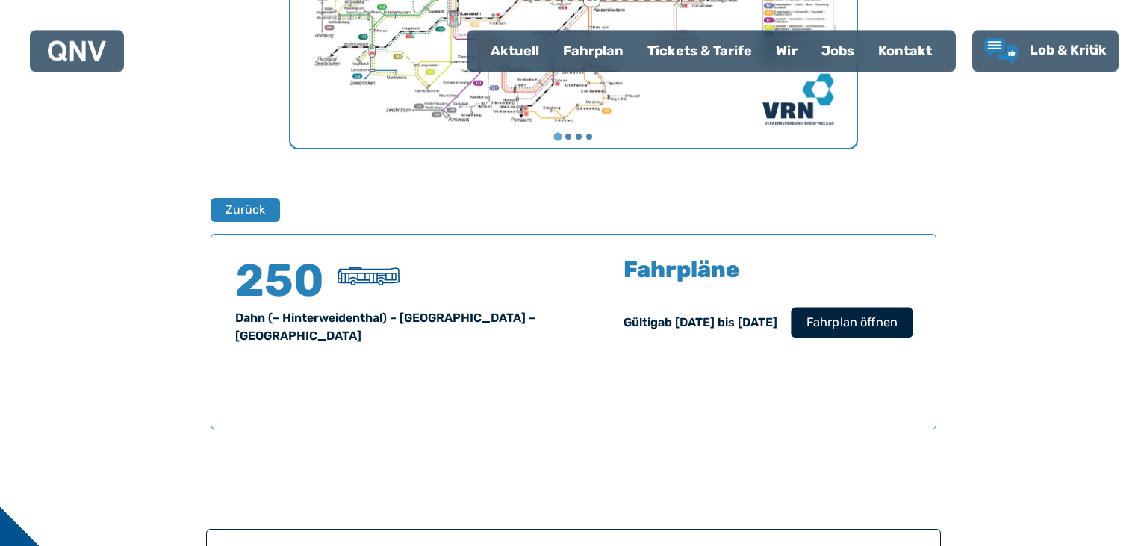
click at [832, 323] on span "Fahrplan öffnen" at bounding box center [852, 323] width 91 height 18
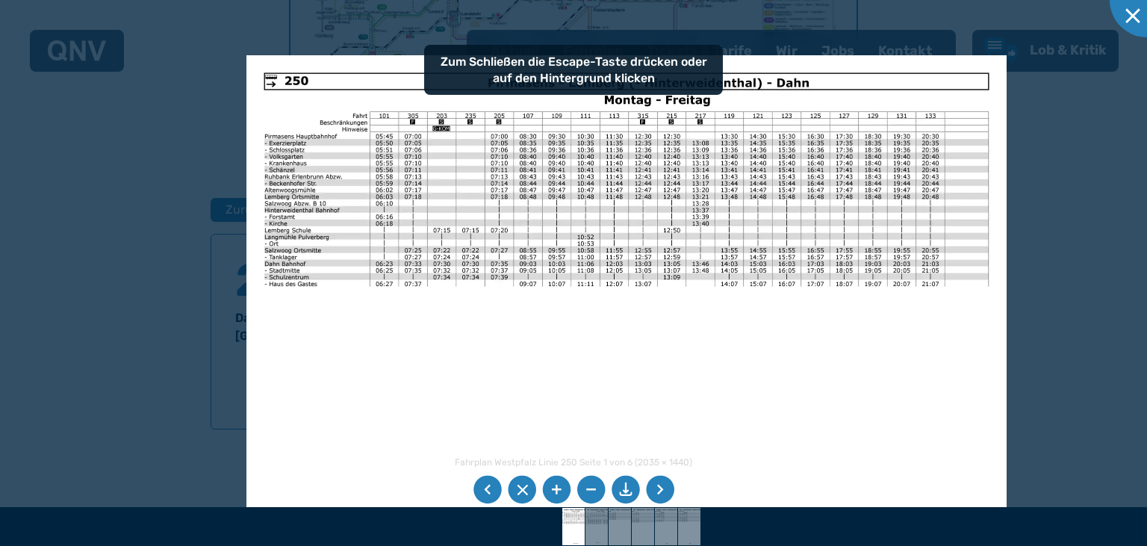
click at [894, 352] on img at bounding box center [626, 324] width 760 height 538
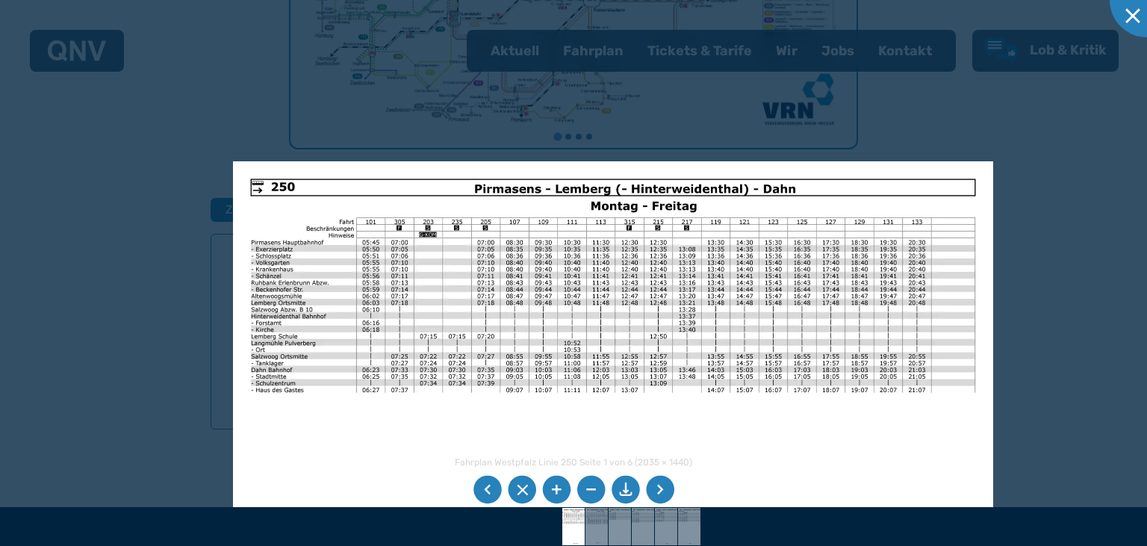
click at [600, 316] on img at bounding box center [613, 430] width 760 height 538
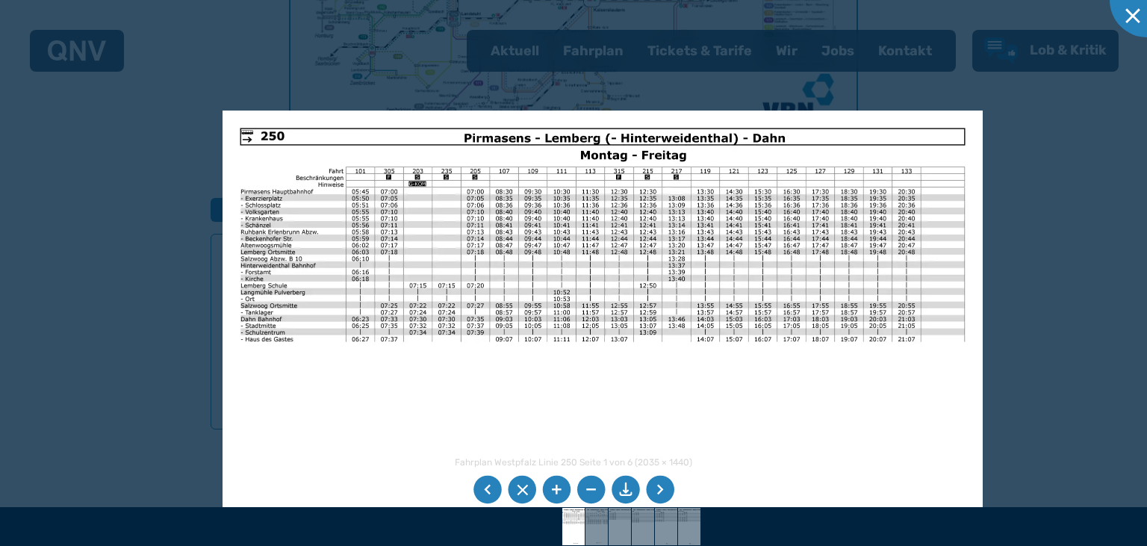
click at [600, 306] on img at bounding box center [603, 380] width 760 height 538
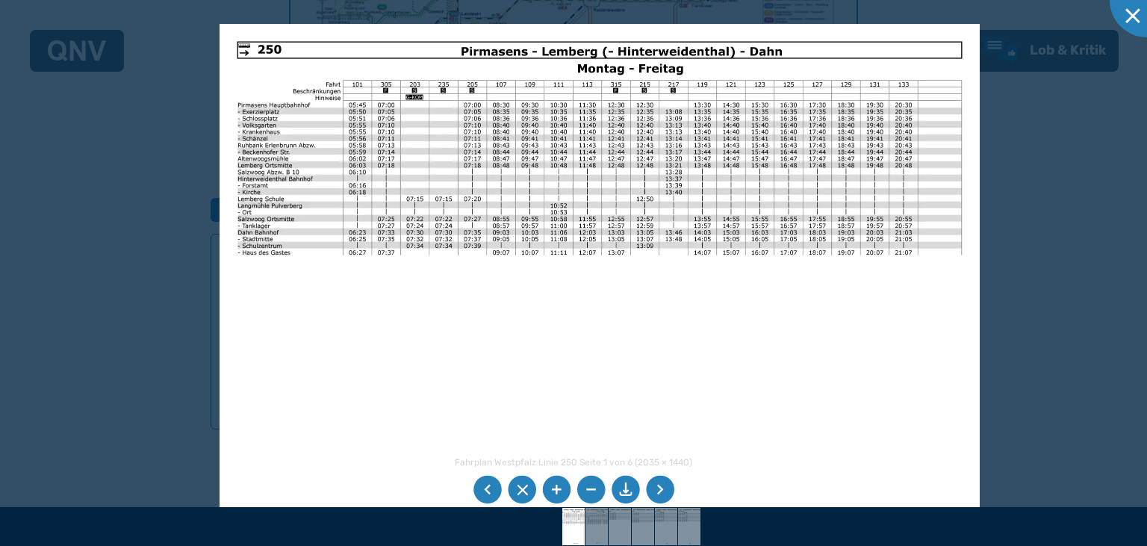
click at [533, 37] on img at bounding box center [600, 293] width 760 height 538
drag, startPoint x: 1143, startPoint y: 22, endPoint x: 1131, endPoint y: 31, distance: 14.9
click at [1140, 22] on div at bounding box center [1147, 0] width 75 height 75
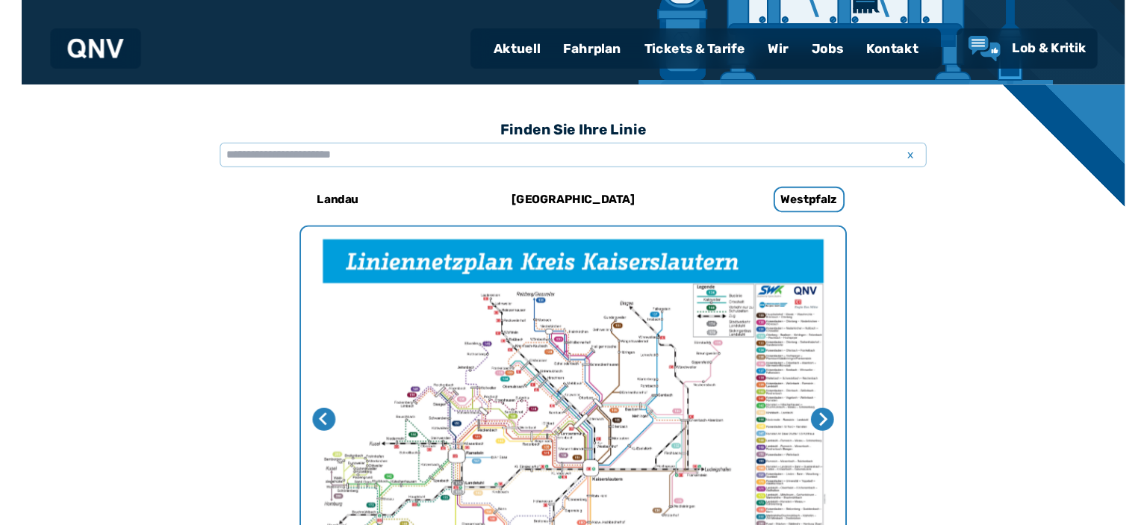
scroll to position [0, 0]
